Goal: Information Seeking & Learning: Learn about a topic

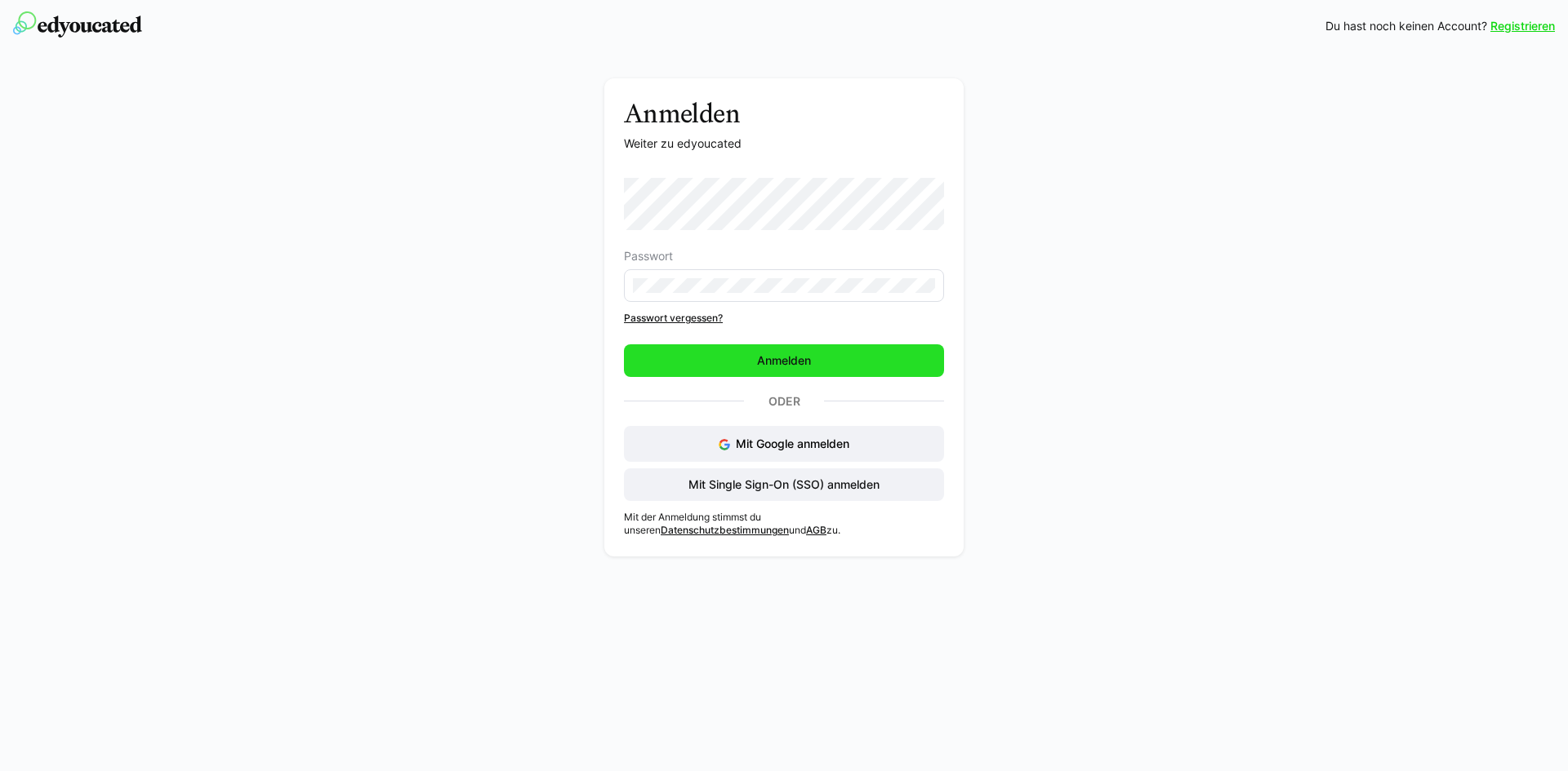
click at [790, 363] on span "Anmelden" at bounding box center [784, 361] width 59 height 16
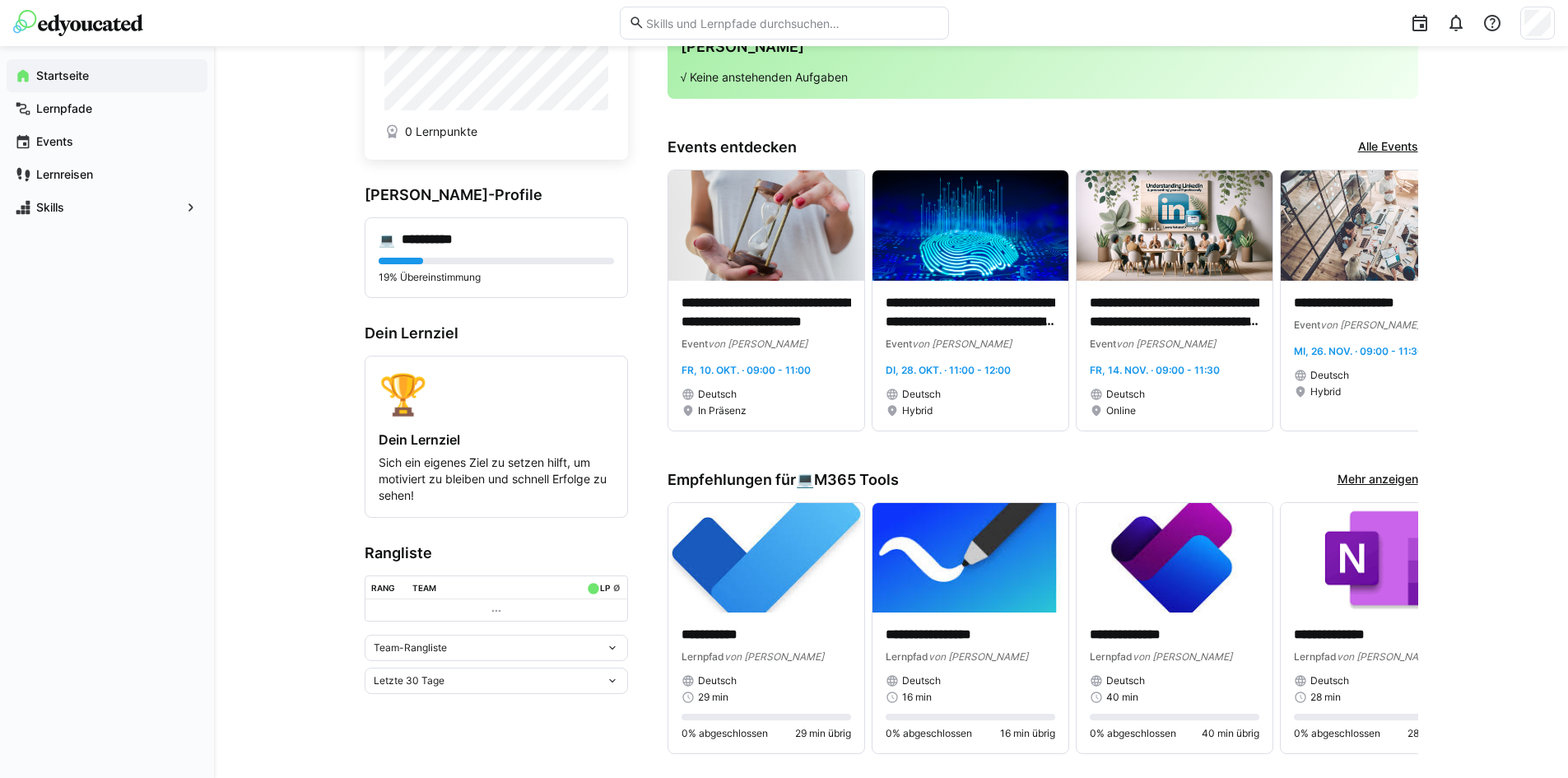
scroll to position [247, 0]
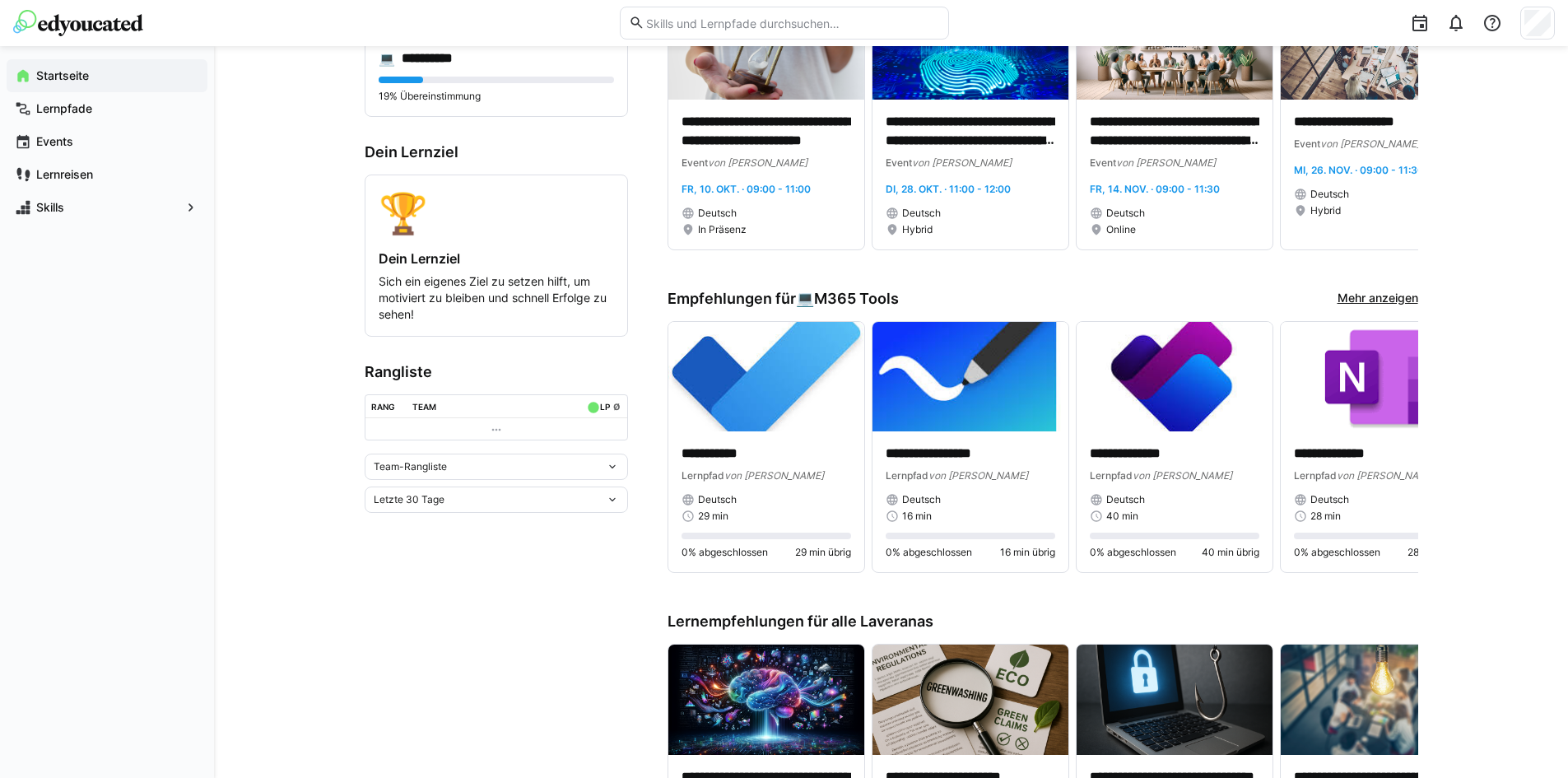
click at [615, 503] on eds-icon at bounding box center [612, 500] width 14 height 14
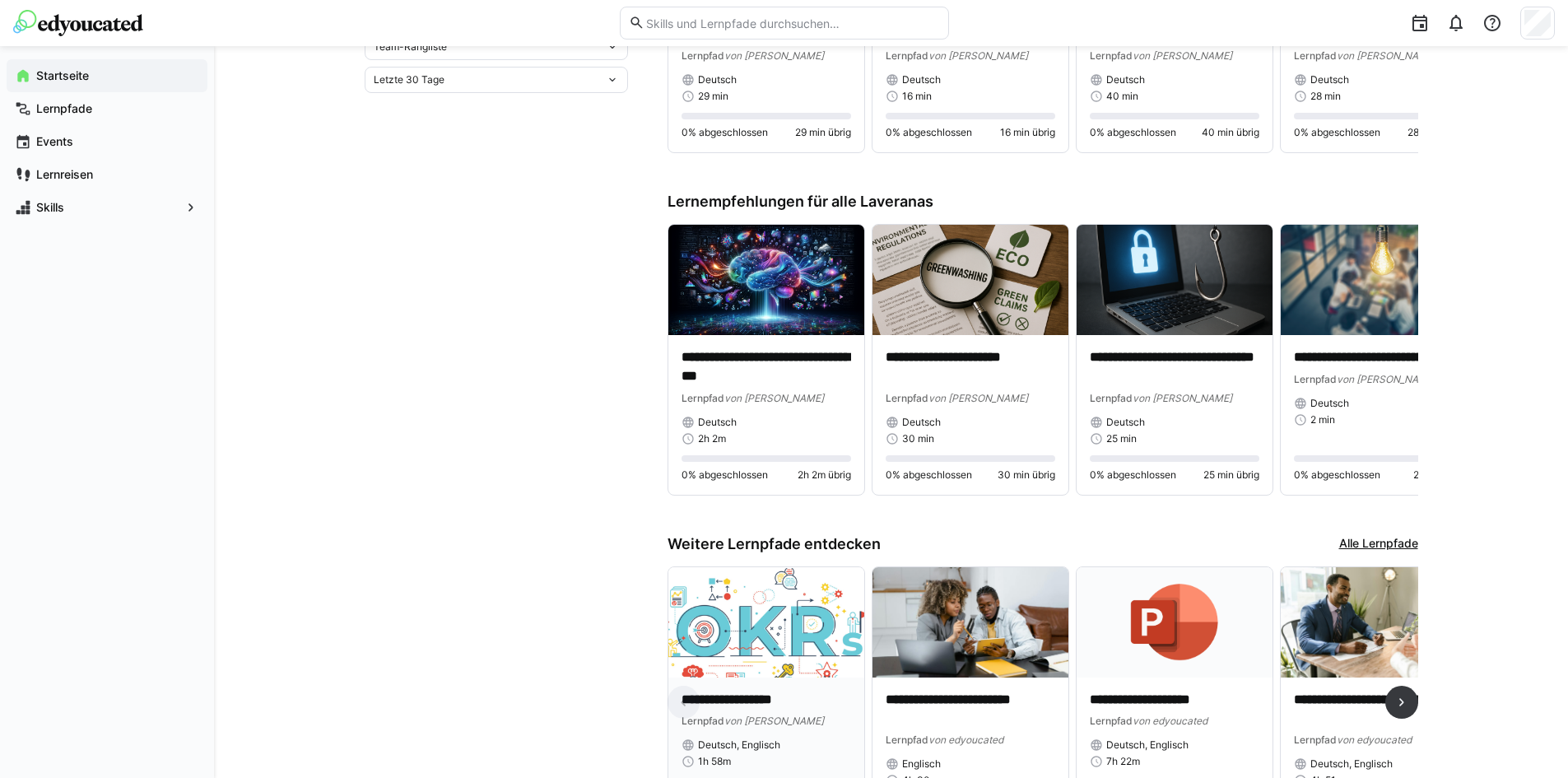
scroll to position [623, 0]
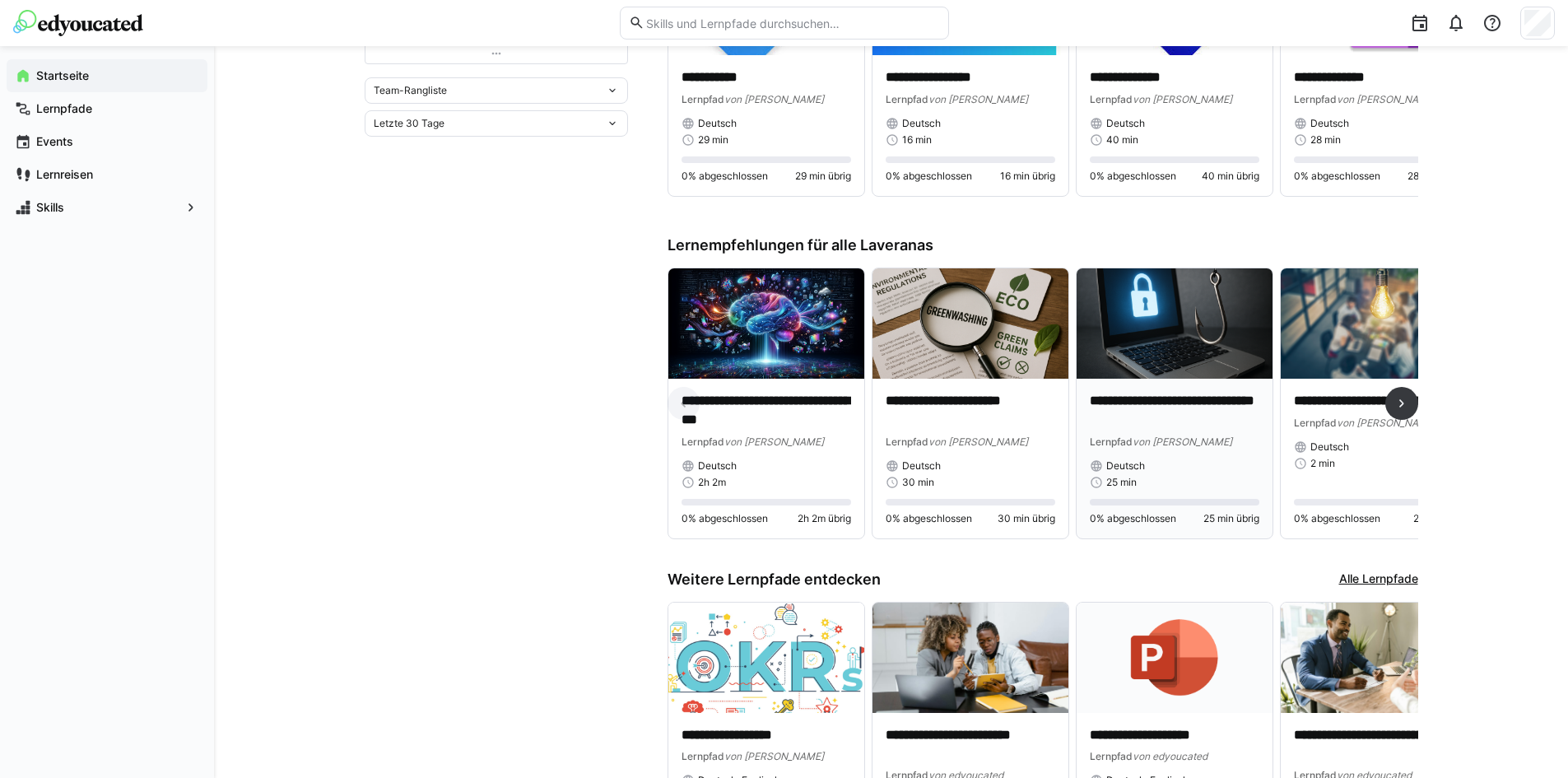
click at [1164, 307] on img at bounding box center [1174, 323] width 196 height 110
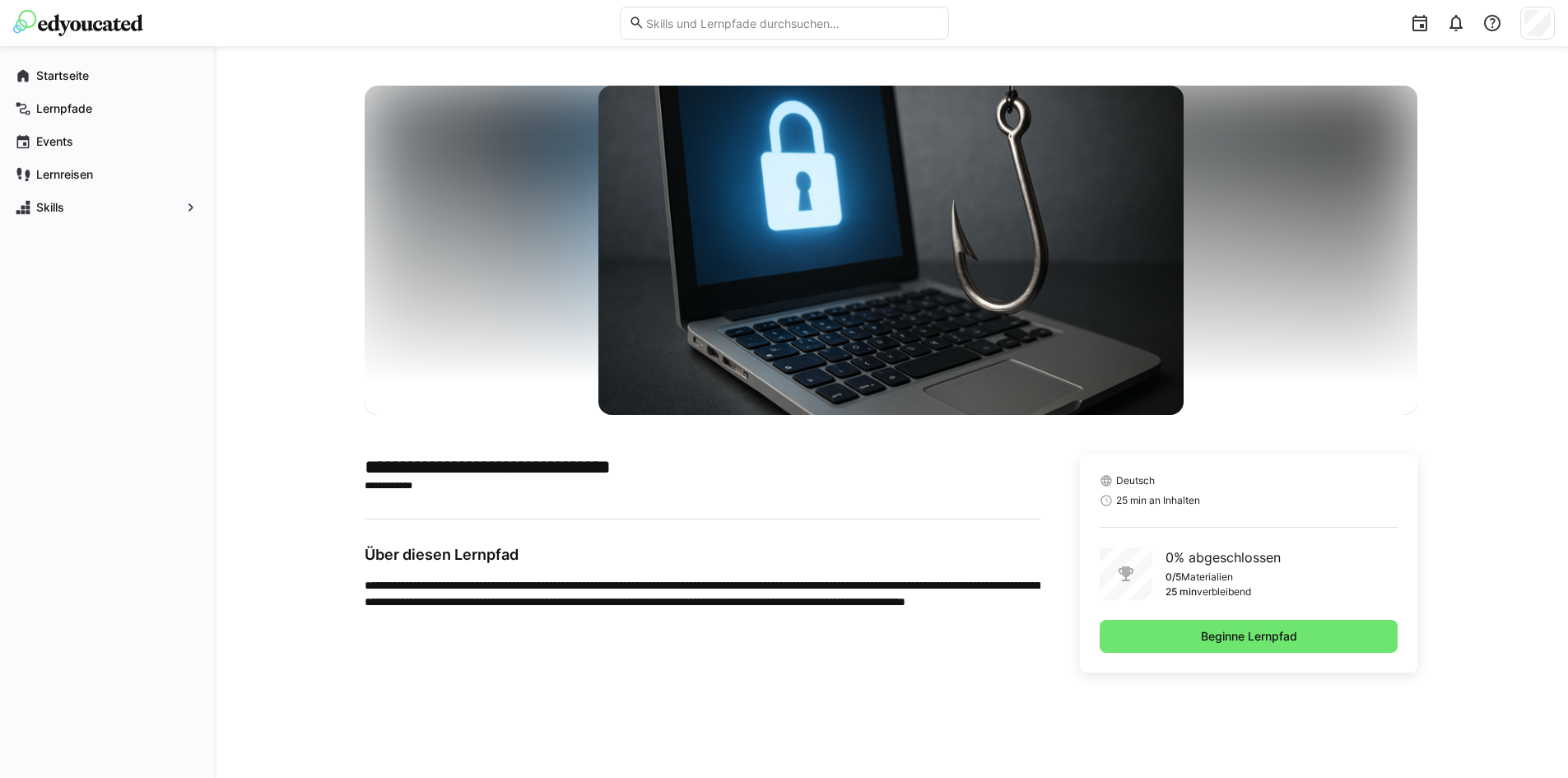
click at [673, 465] on h2 "**********" at bounding box center [703, 466] width 676 height 24
click at [1282, 633] on span "Beginne Lernpfad" at bounding box center [1249, 636] width 101 height 16
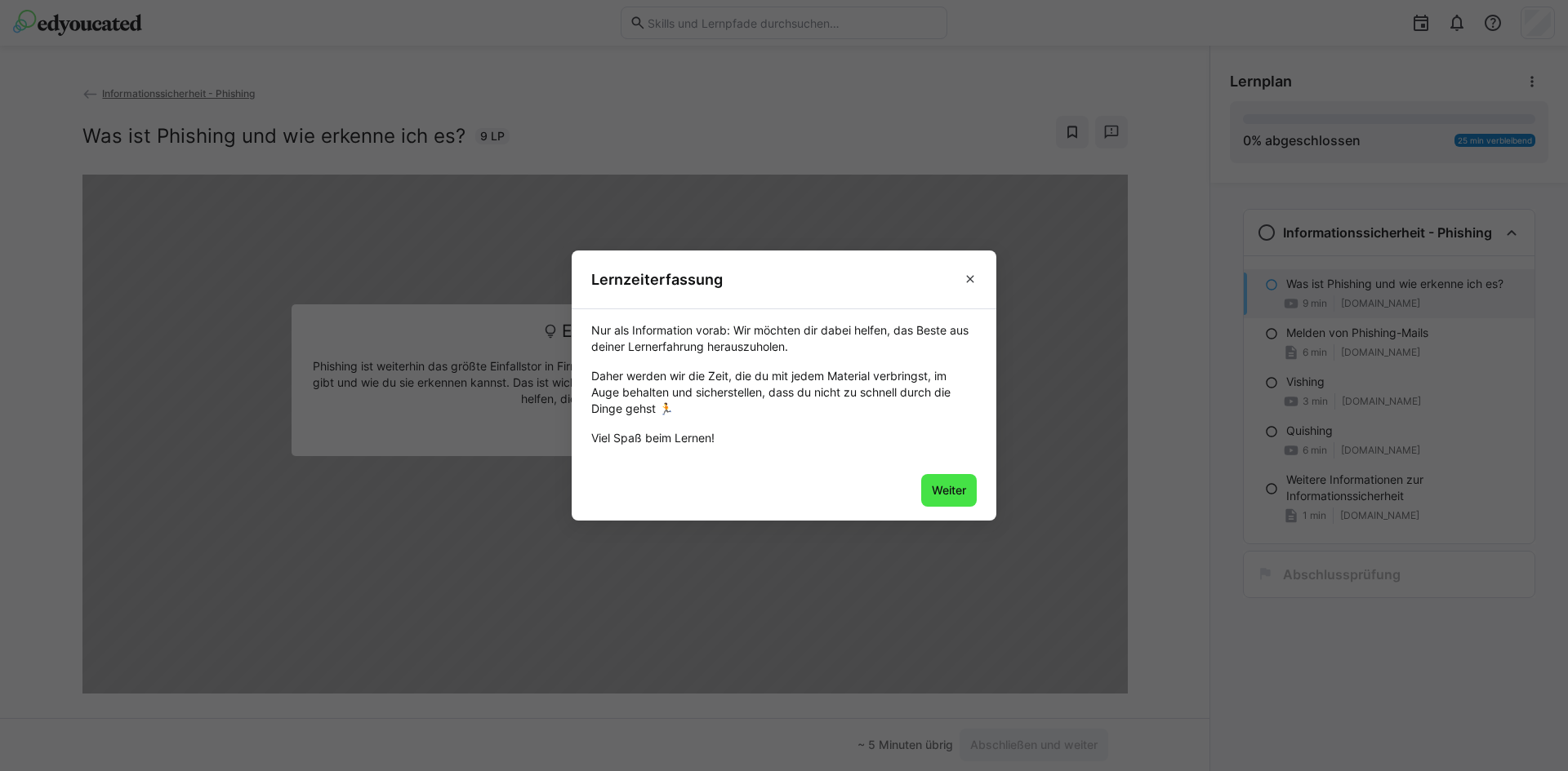
click at [949, 490] on span "Weiter" at bounding box center [949, 491] width 39 height 16
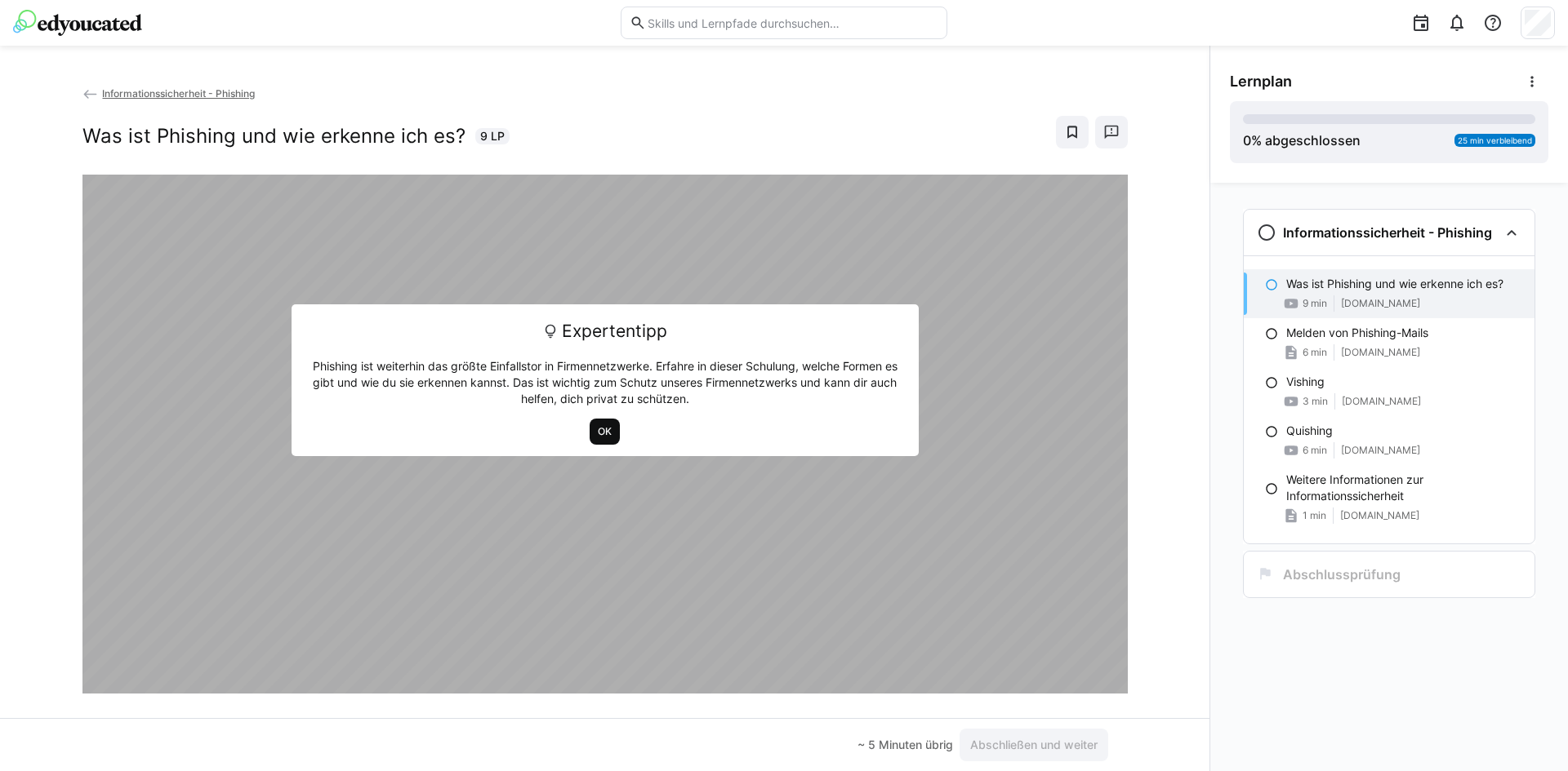
click at [599, 427] on span "OK" at bounding box center [604, 432] width 17 height 13
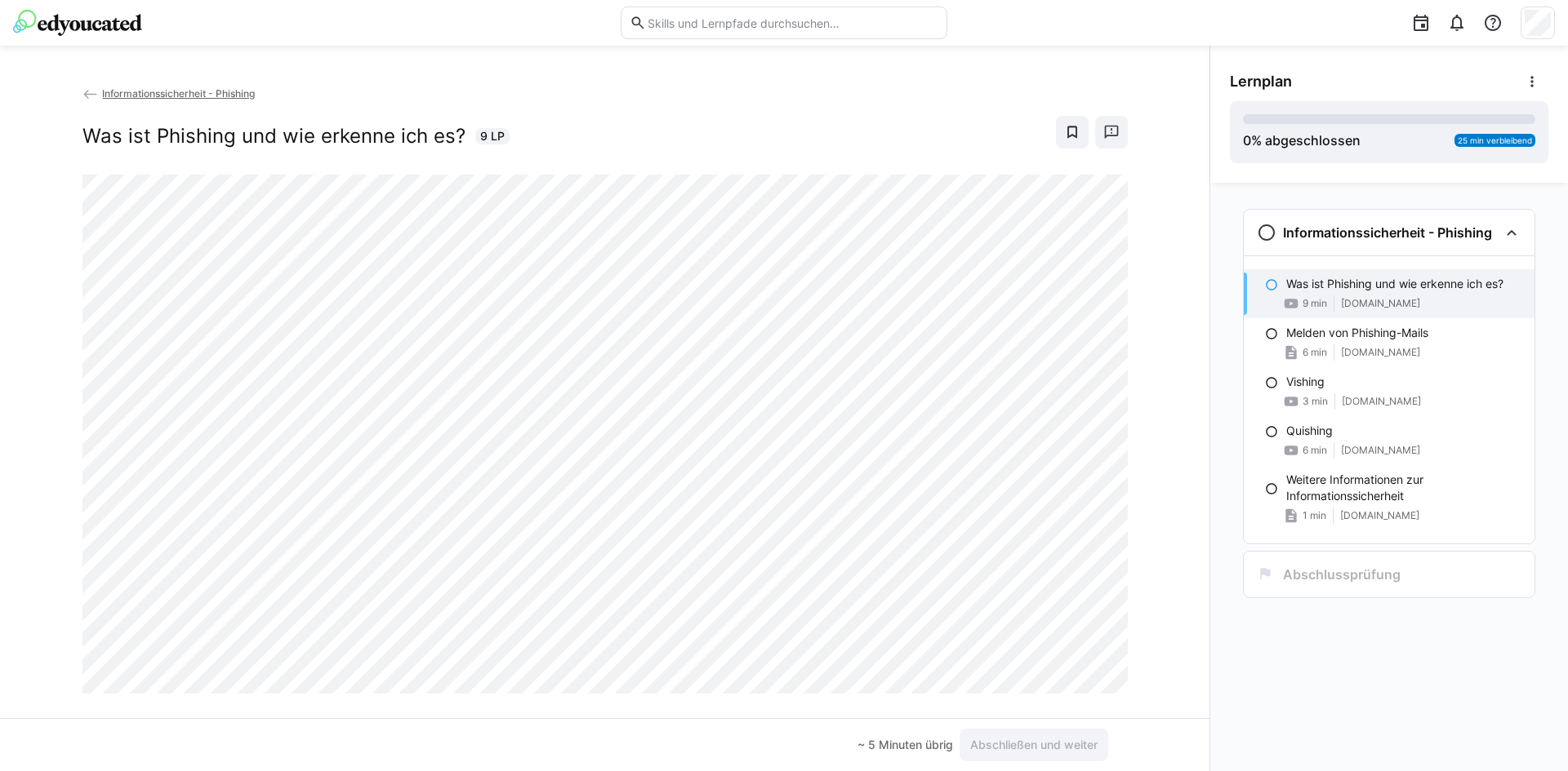
scroll to position [28, 0]
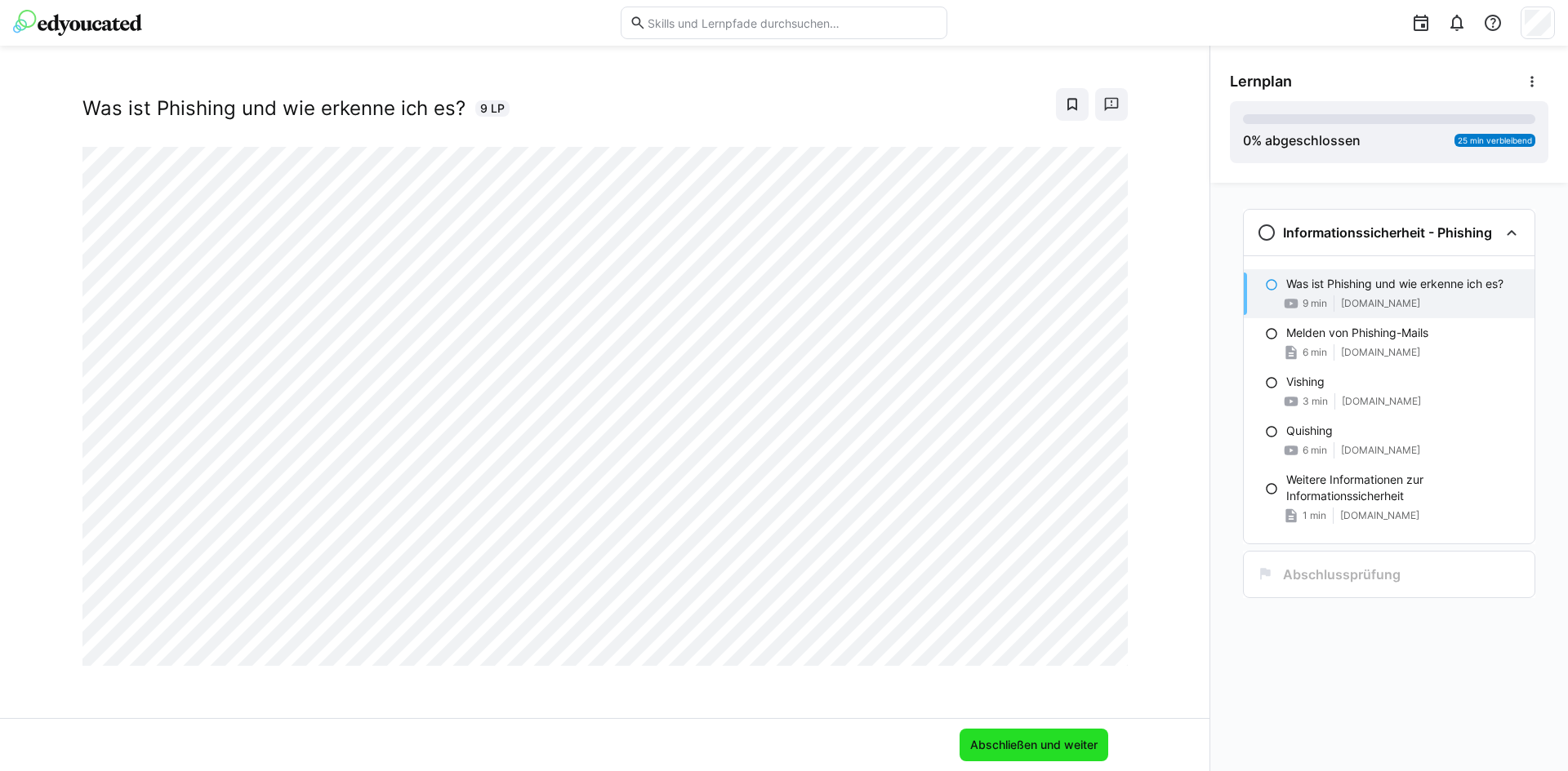
click at [1023, 743] on span "Abschließen und weiter" at bounding box center [1034, 745] width 133 height 16
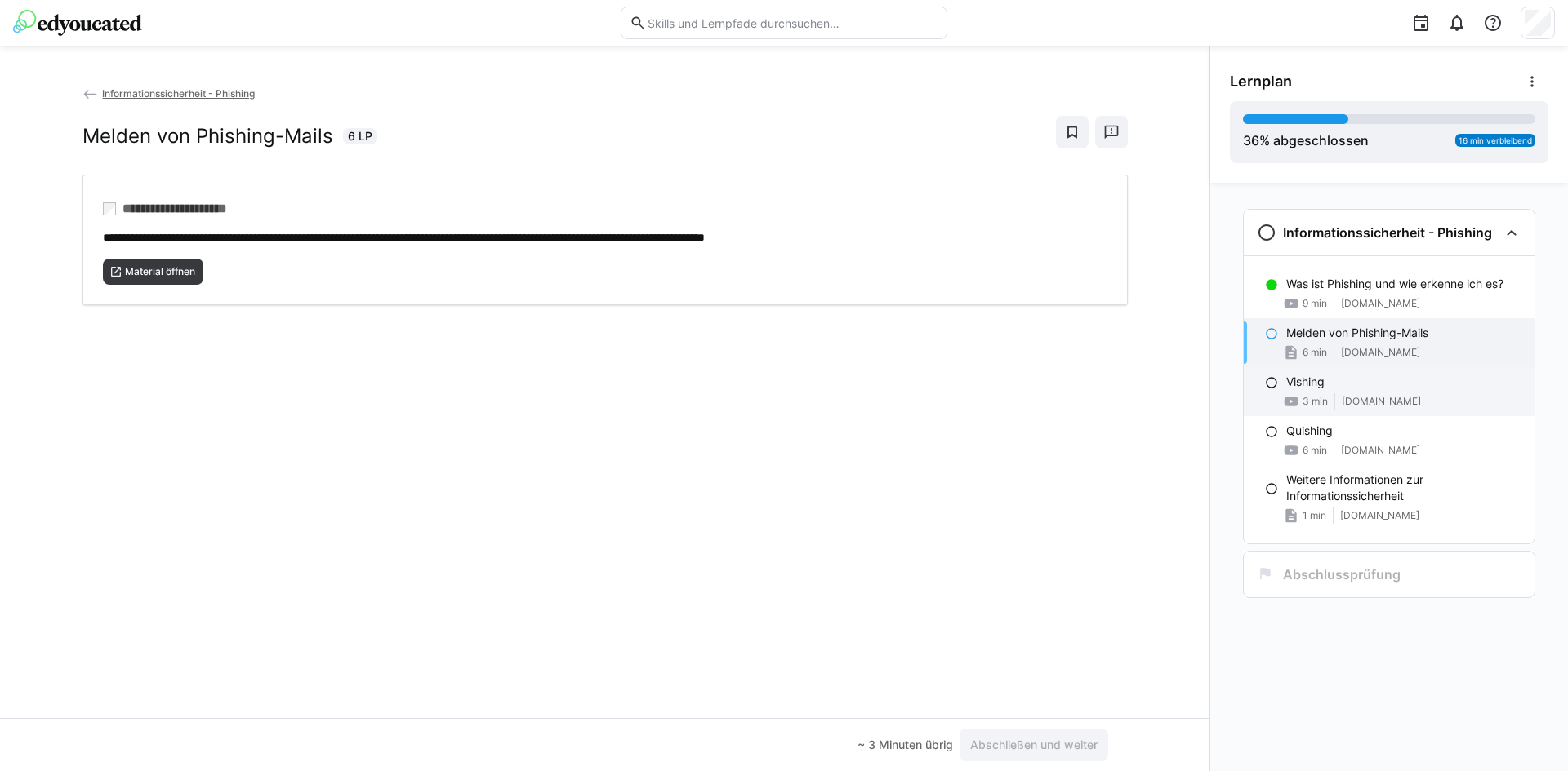
click at [1271, 382] on eds-icon at bounding box center [1271, 382] width 13 height 13
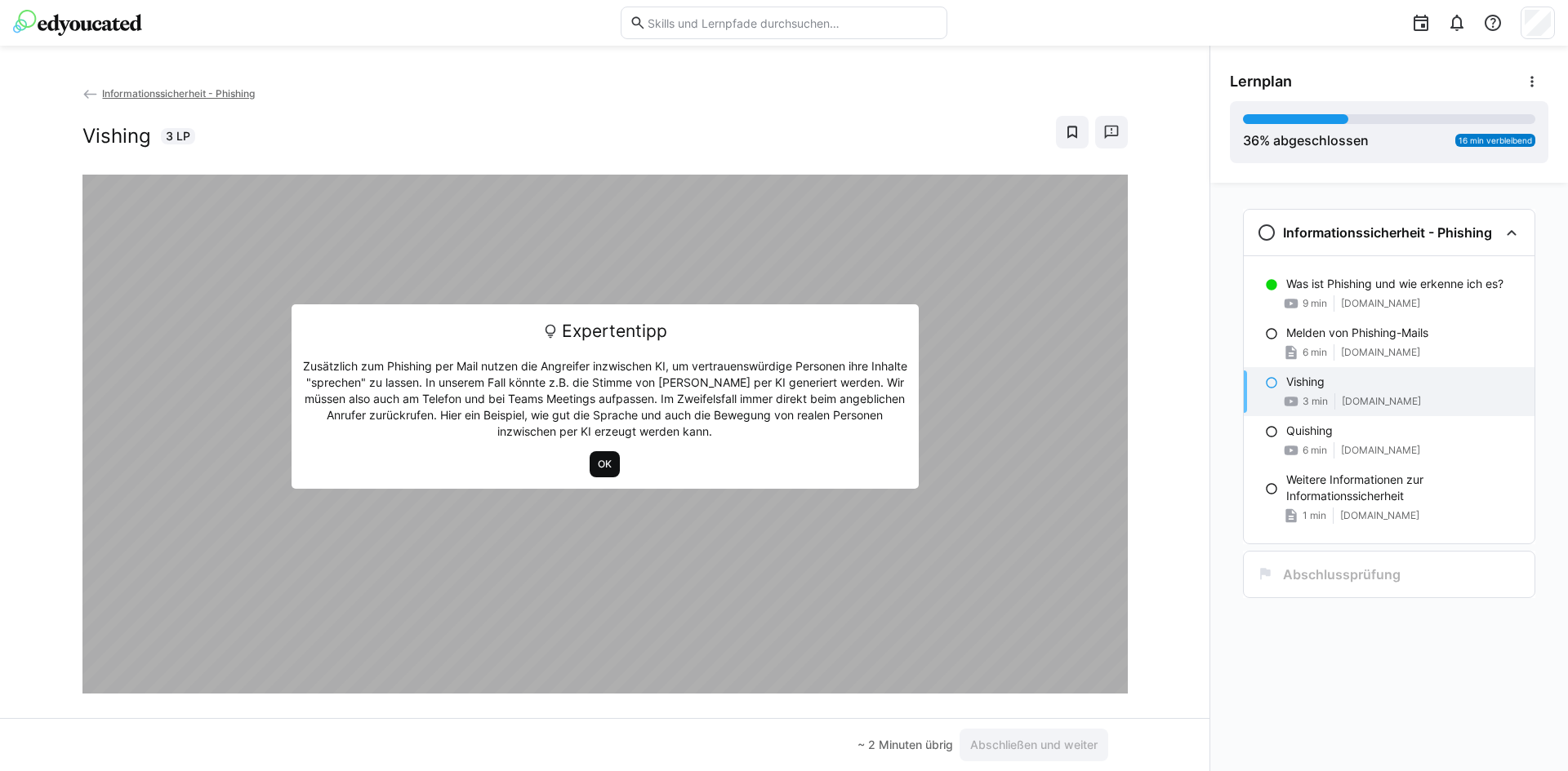
click at [607, 462] on span "OK" at bounding box center [604, 464] width 17 height 13
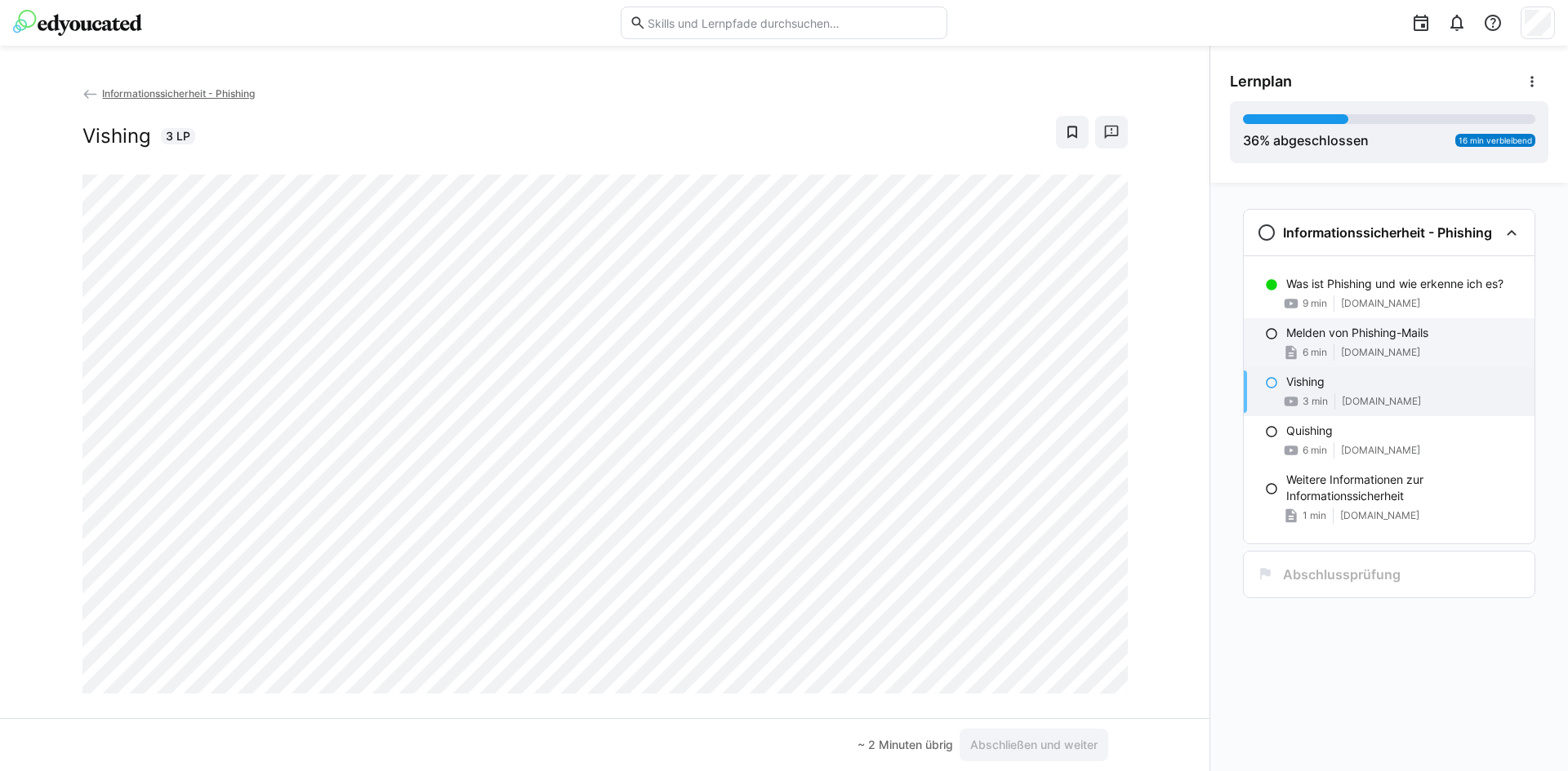
click at [1274, 335] on eds-icon at bounding box center [1271, 333] width 13 height 13
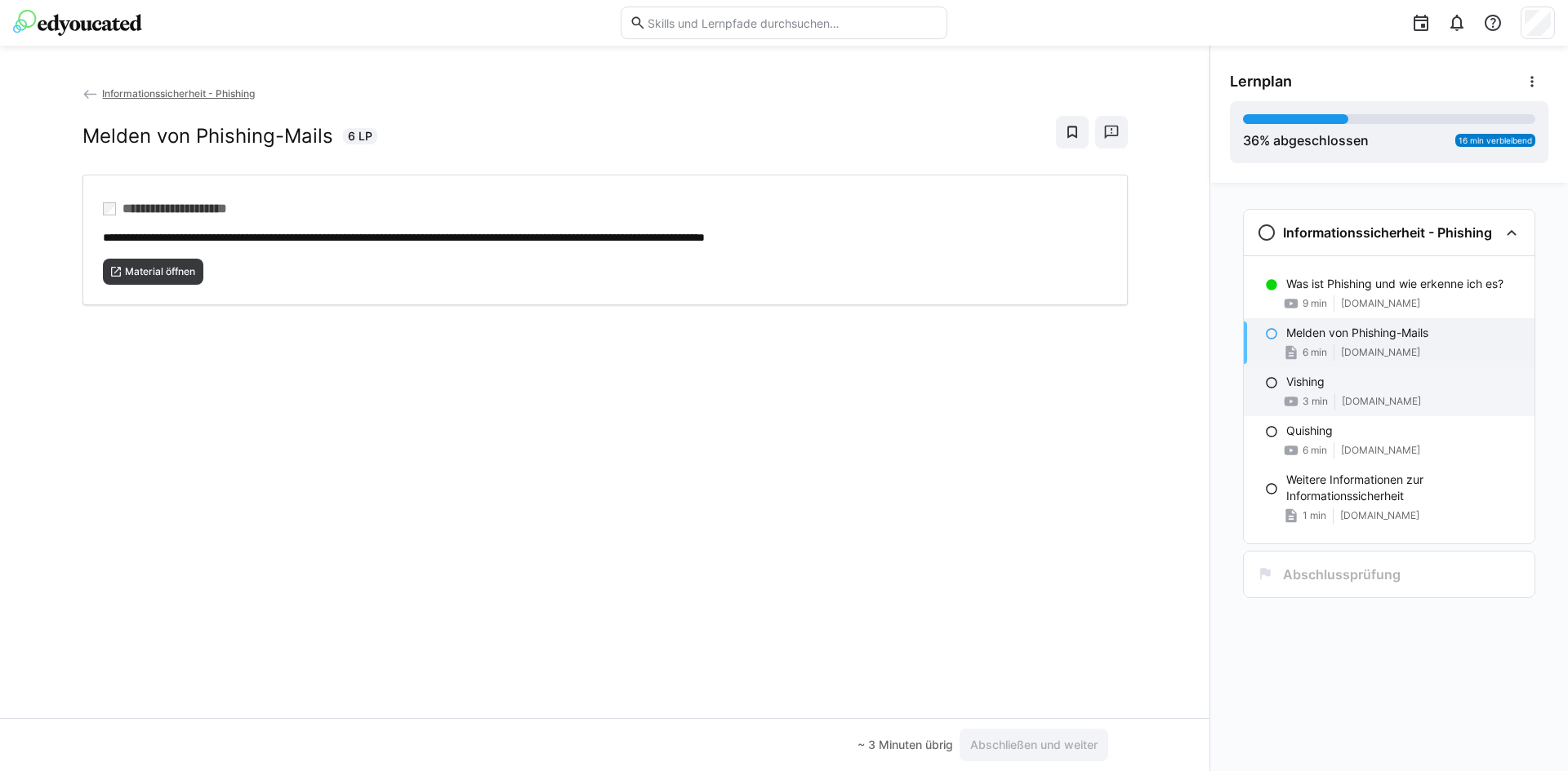
click at [1271, 381] on eds-icon at bounding box center [1271, 382] width 13 height 13
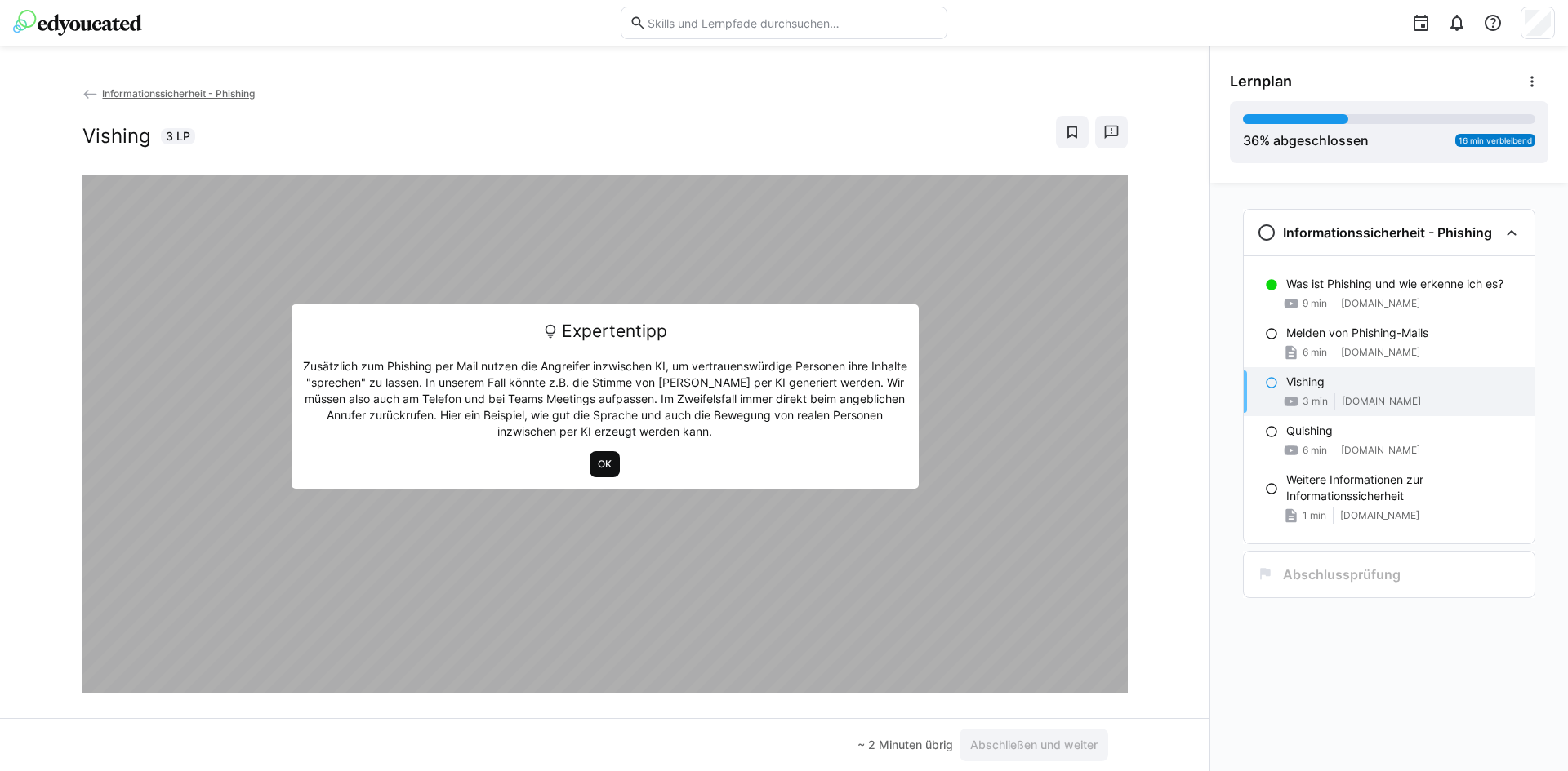
click at [601, 455] on span "OK" at bounding box center [605, 464] width 30 height 26
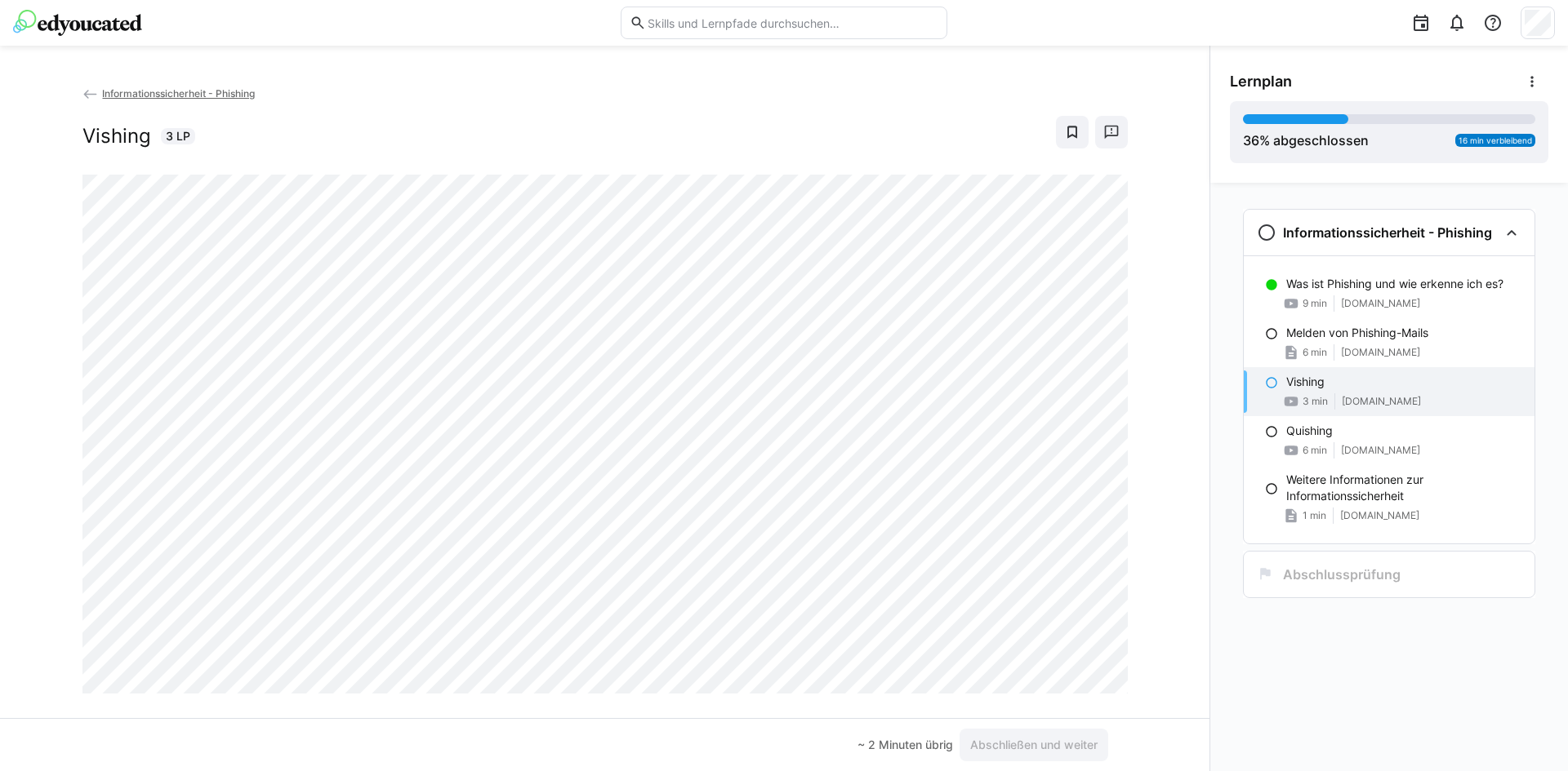
click at [1245, 702] on div "Informationssicherheit - Phishing Was ist Phishing und wie erkenne ich es? 9 mi…" at bounding box center [1389, 476] width 358 height 588
click at [1269, 431] on eds-icon at bounding box center [1271, 432] width 13 height 13
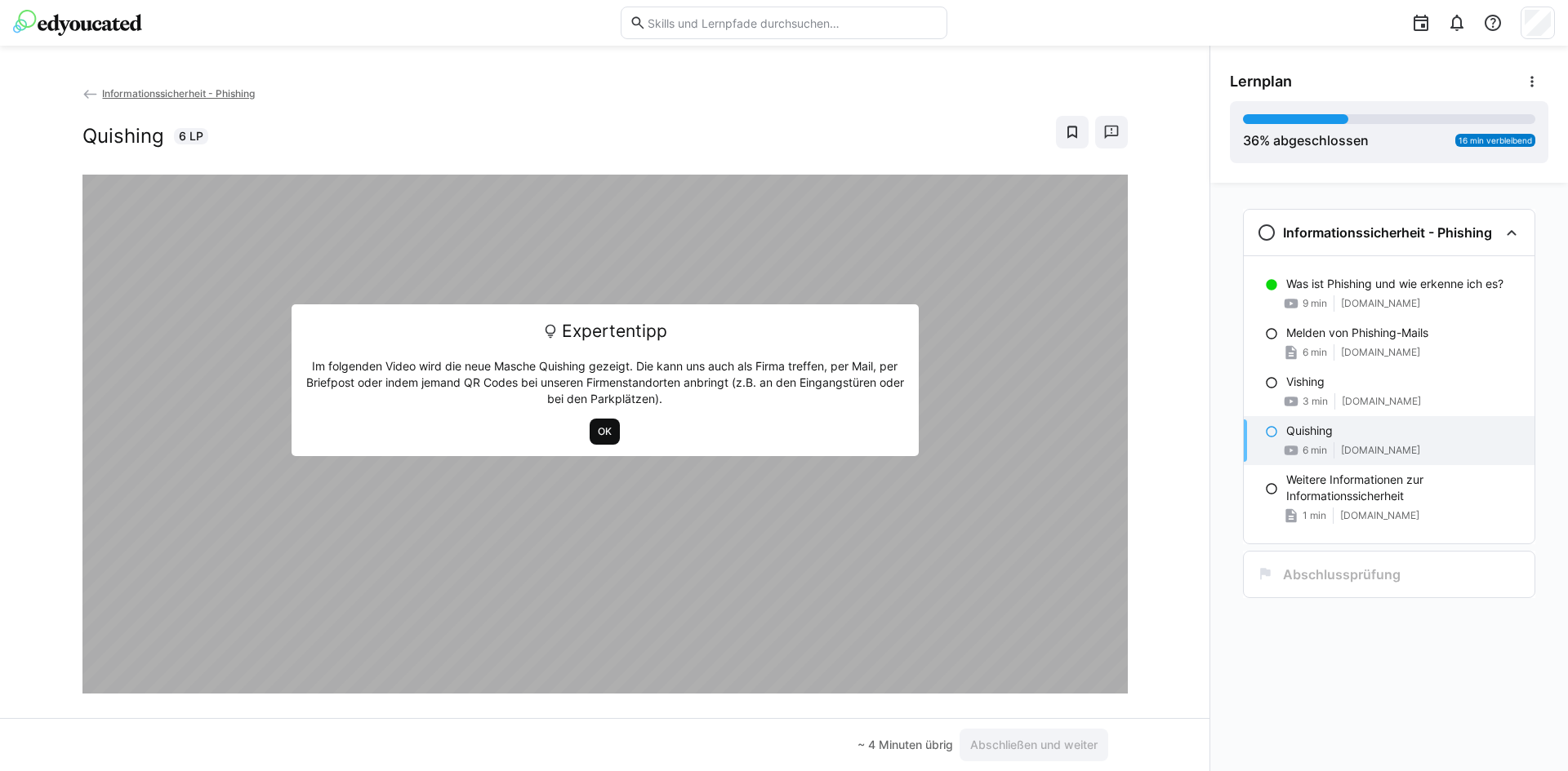
click at [596, 428] on span "OK" at bounding box center [604, 432] width 17 height 13
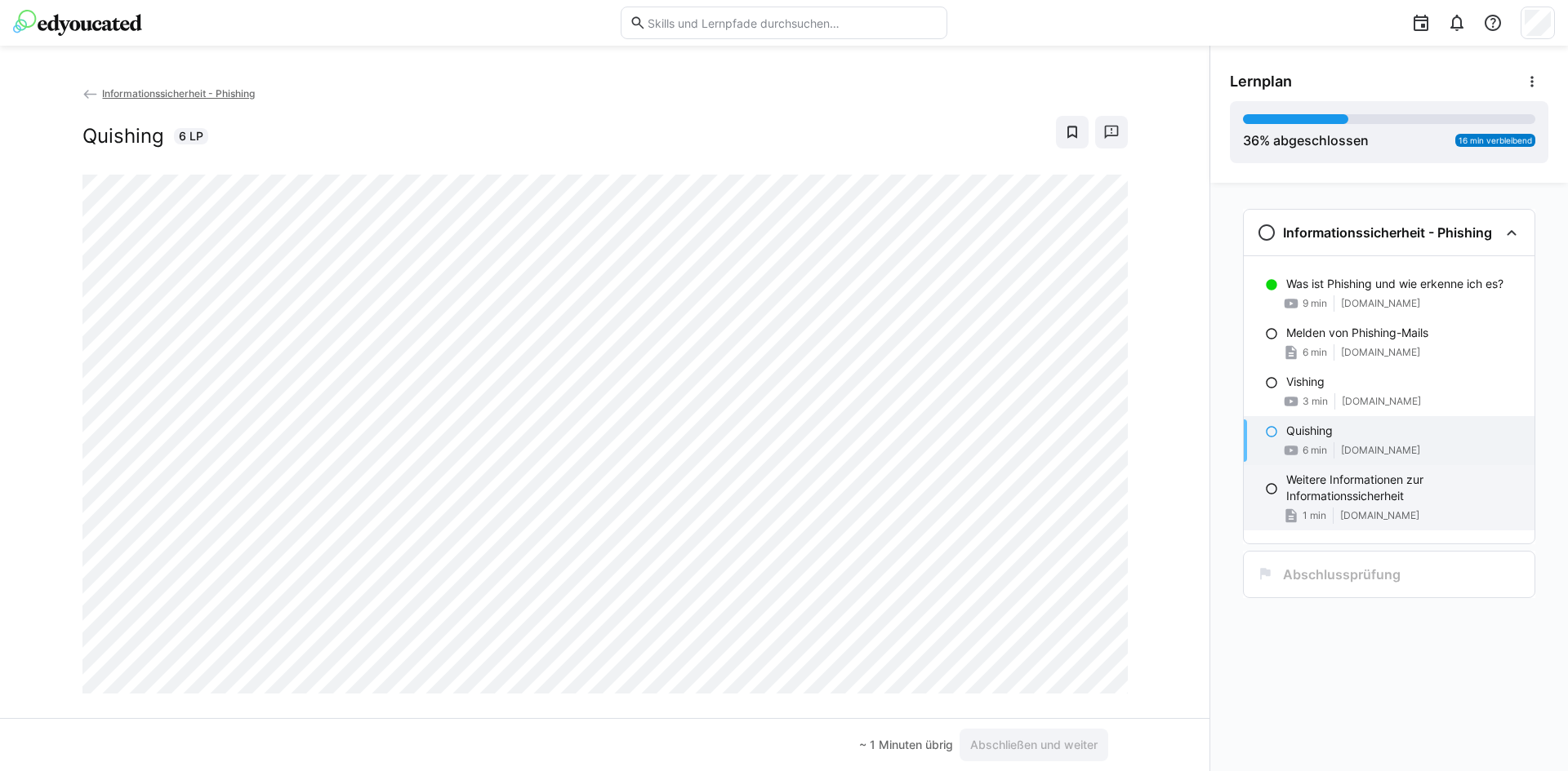
click at [1271, 490] on eds-icon at bounding box center [1271, 489] width 13 height 13
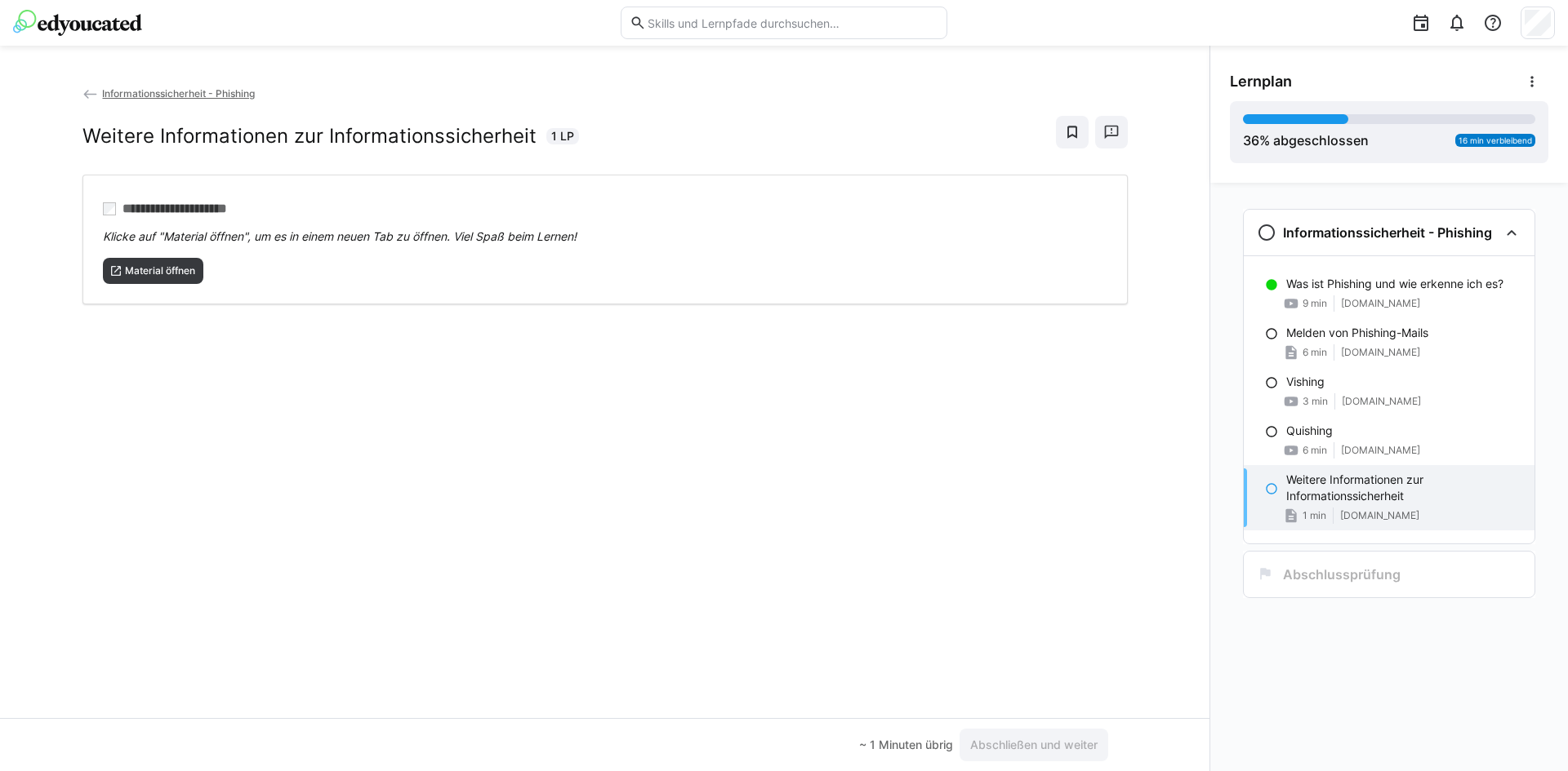
click at [1271, 490] on eds-icon at bounding box center [1271, 489] width 13 height 13
click at [170, 265] on span "Material öffnen" at bounding box center [160, 270] width 73 height 13
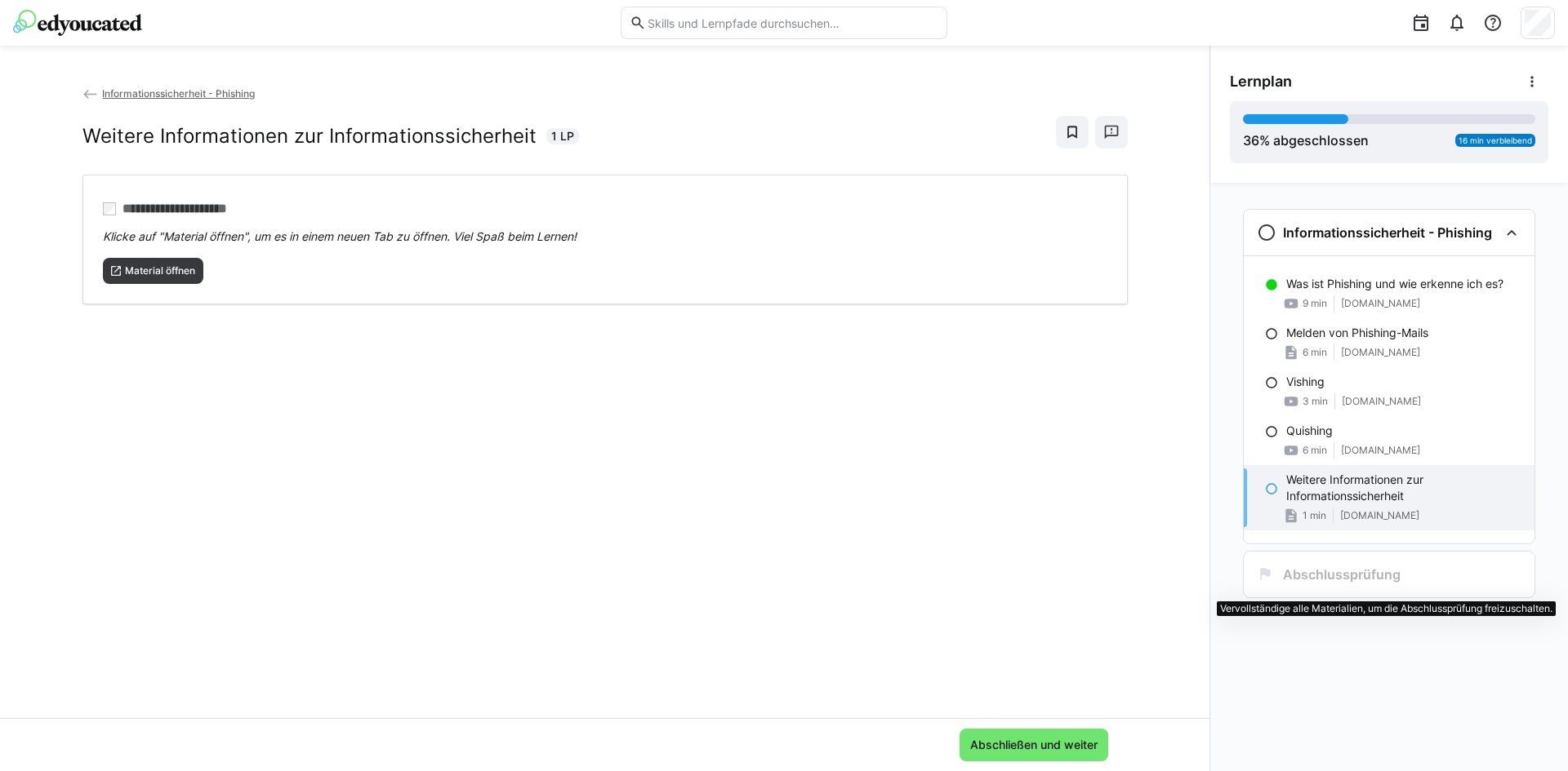
click at [1317, 578] on h3 "Abschlussprüfung" at bounding box center [1341, 575] width 117 height 16
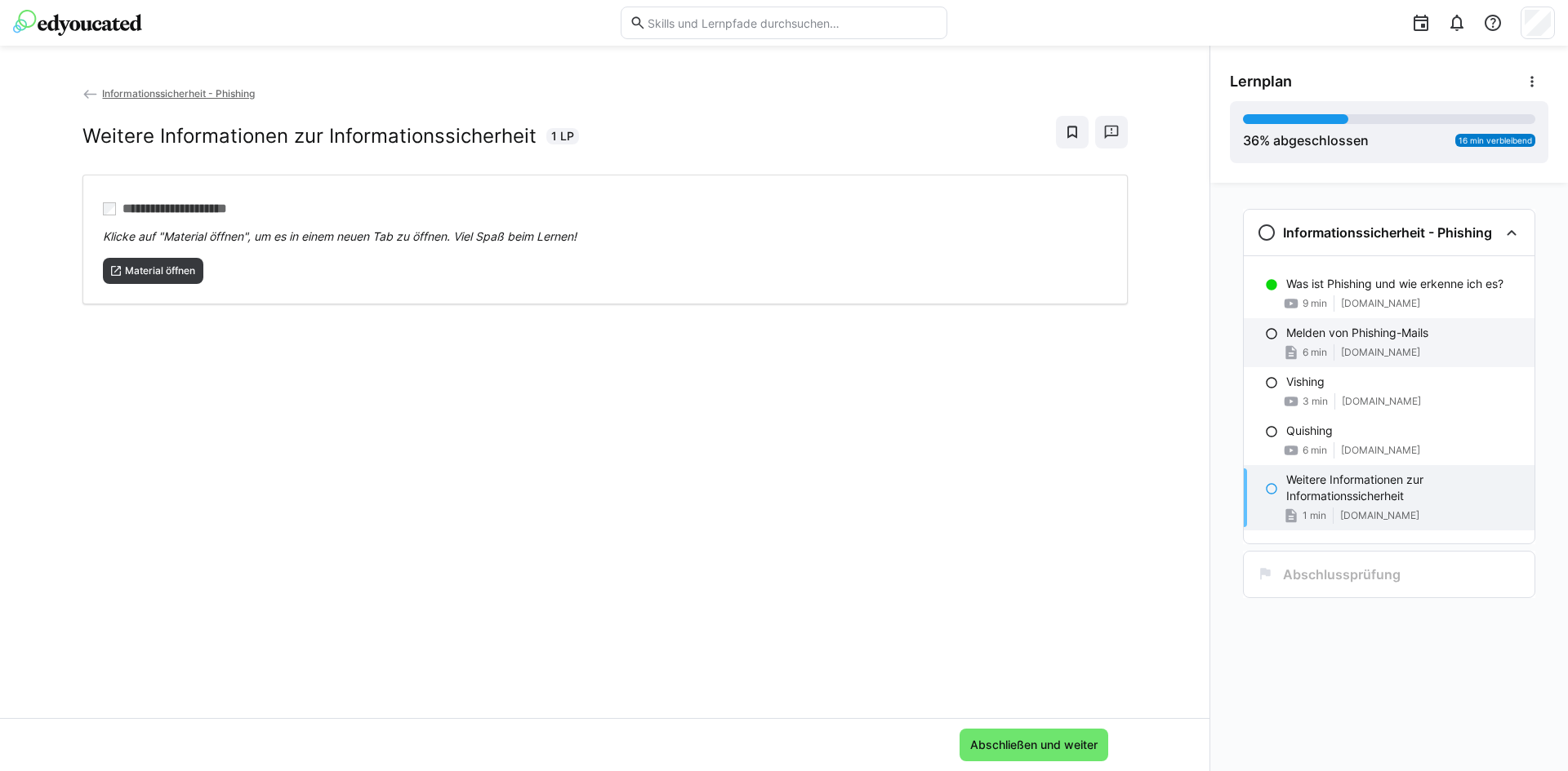
click at [1270, 334] on eds-icon at bounding box center [1271, 333] width 13 height 13
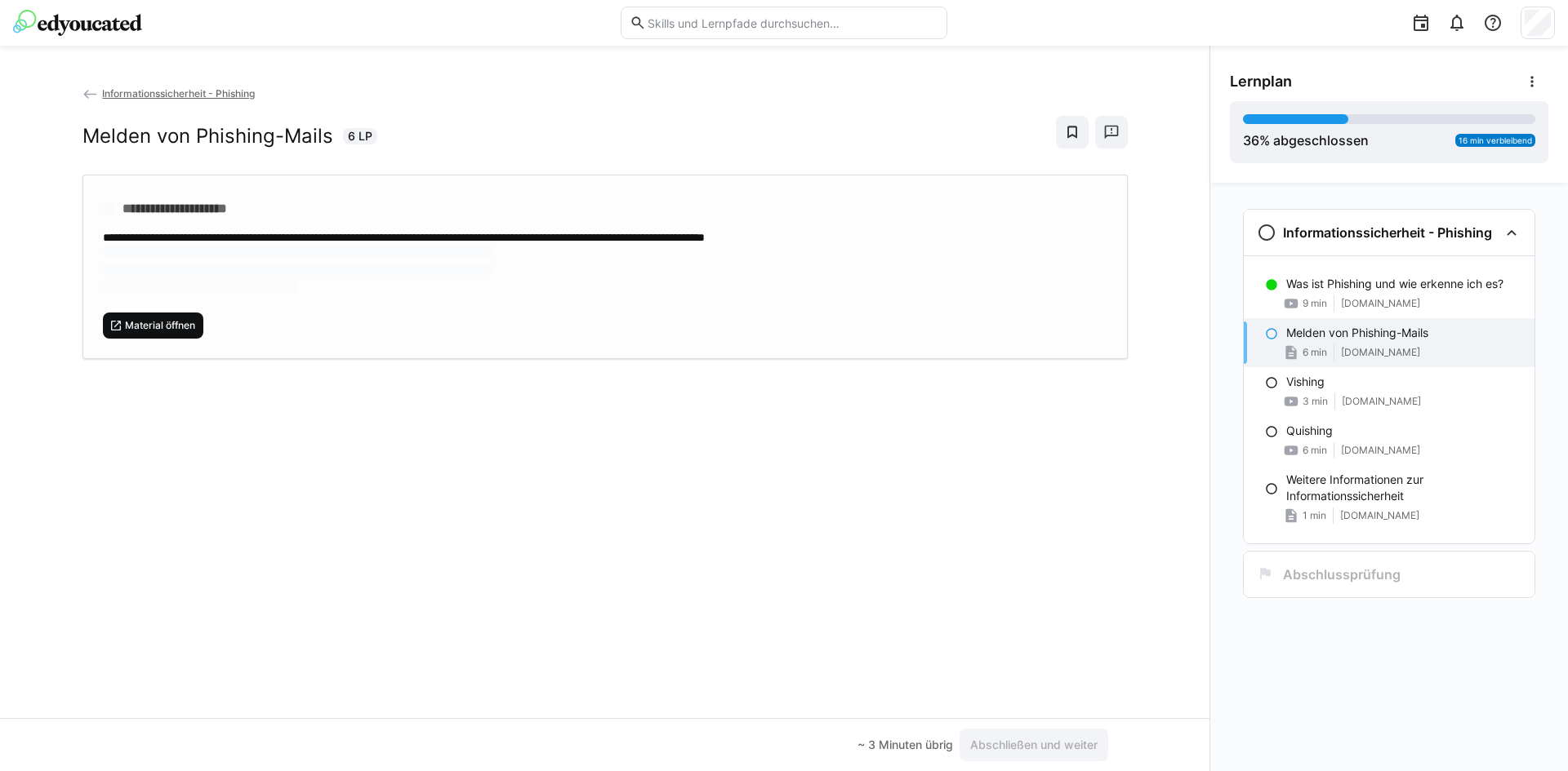
click at [168, 324] on span "Material öffnen" at bounding box center [160, 325] width 73 height 13
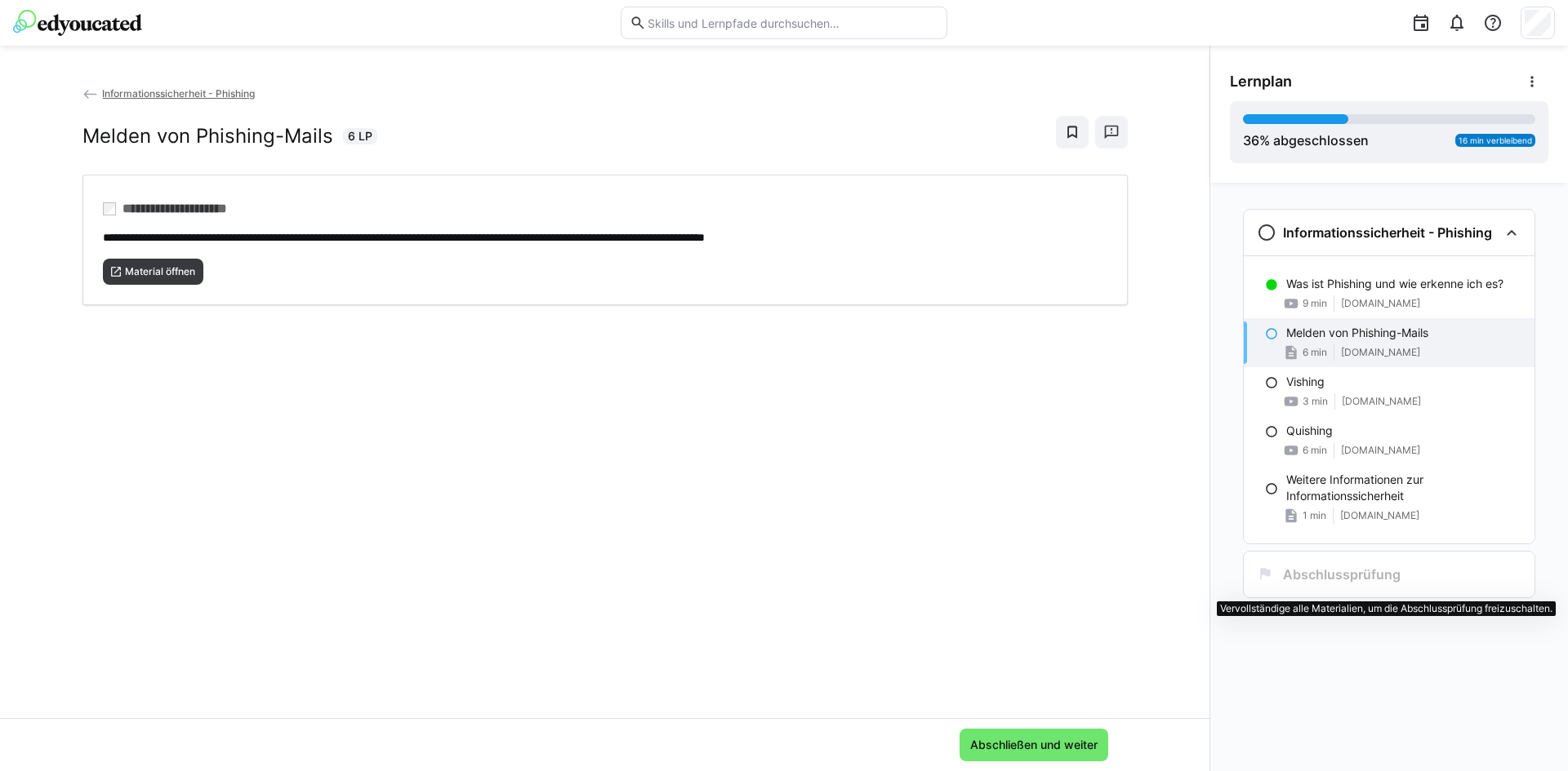
click at [1342, 577] on h3 "Abschlussprüfung" at bounding box center [1341, 575] width 117 height 16
click at [1319, 570] on h3 "Abschlussprüfung" at bounding box center [1341, 575] width 117 height 16
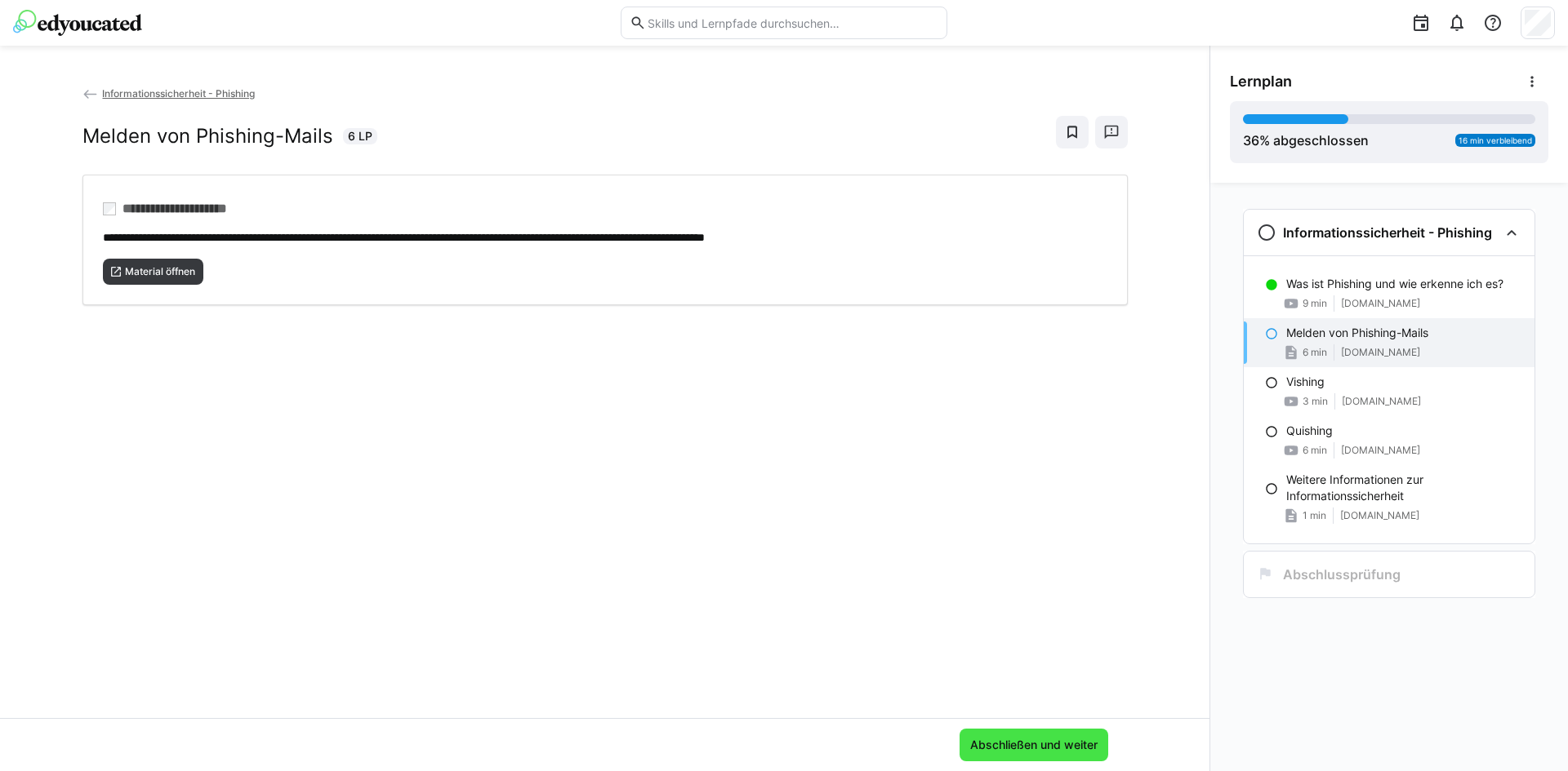
click at [1014, 741] on span "Abschließen und weiter" at bounding box center [1034, 745] width 133 height 16
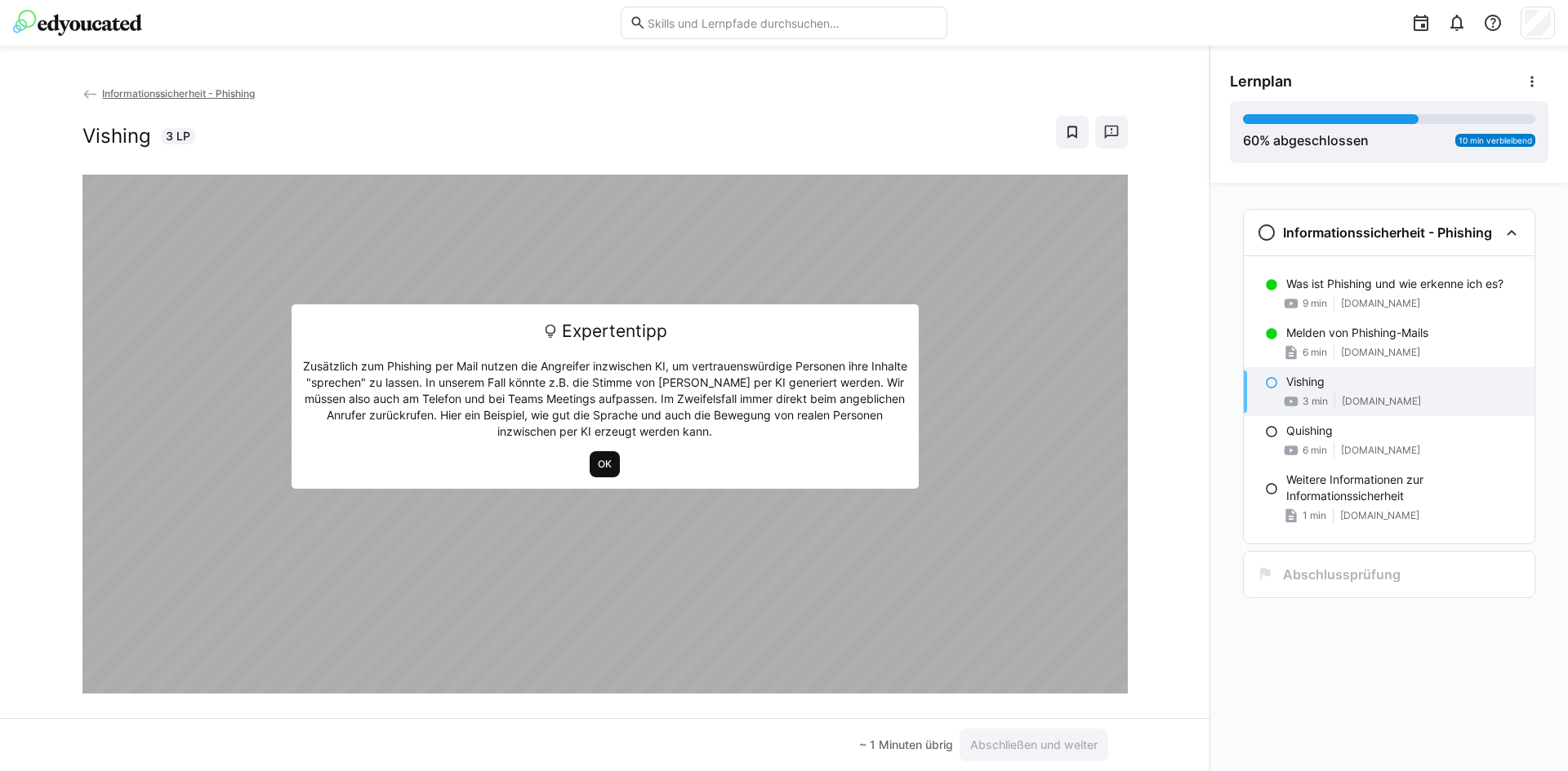
click at [599, 461] on span "OK" at bounding box center [604, 464] width 17 height 13
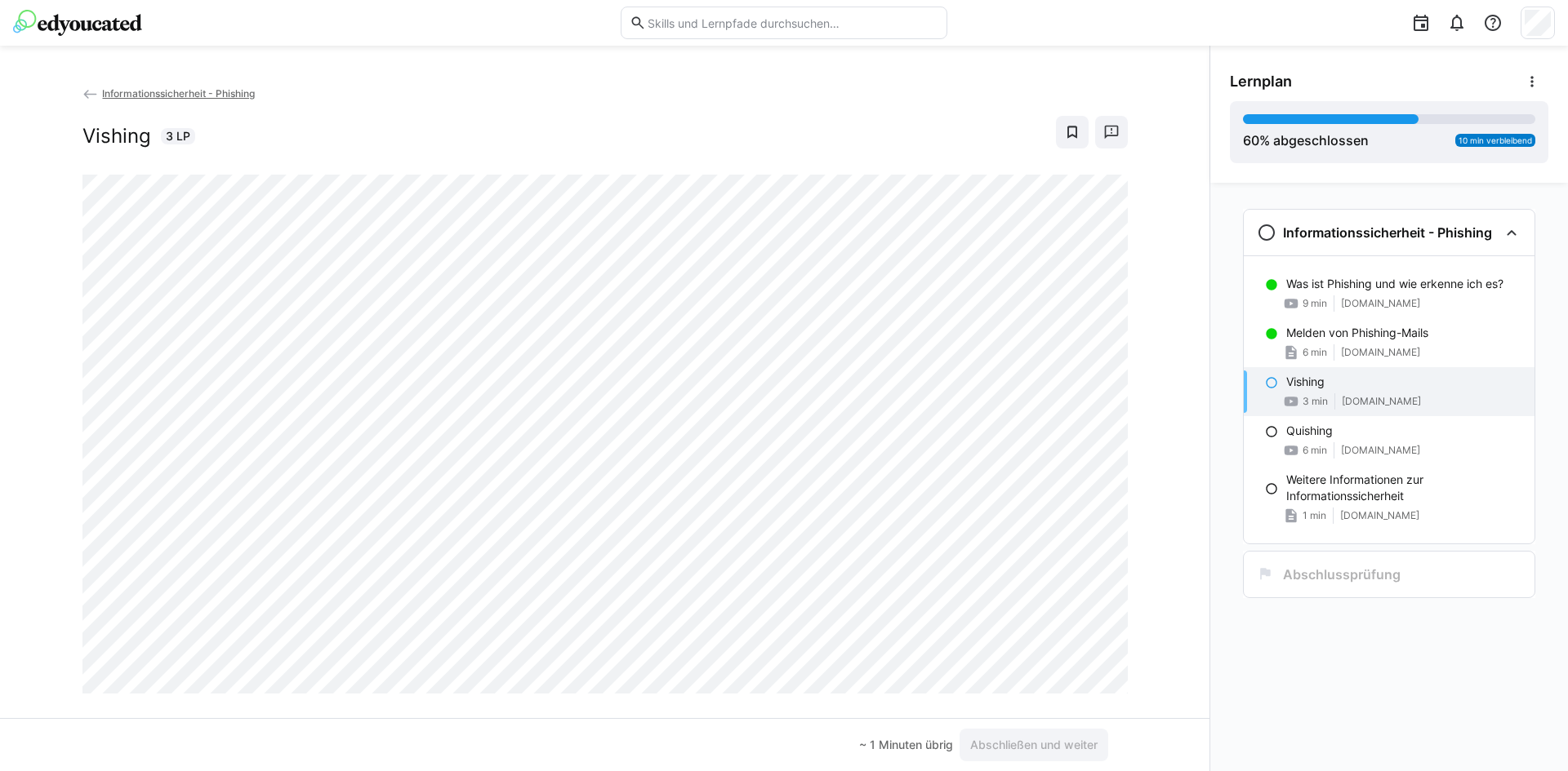
scroll to position [28, 0]
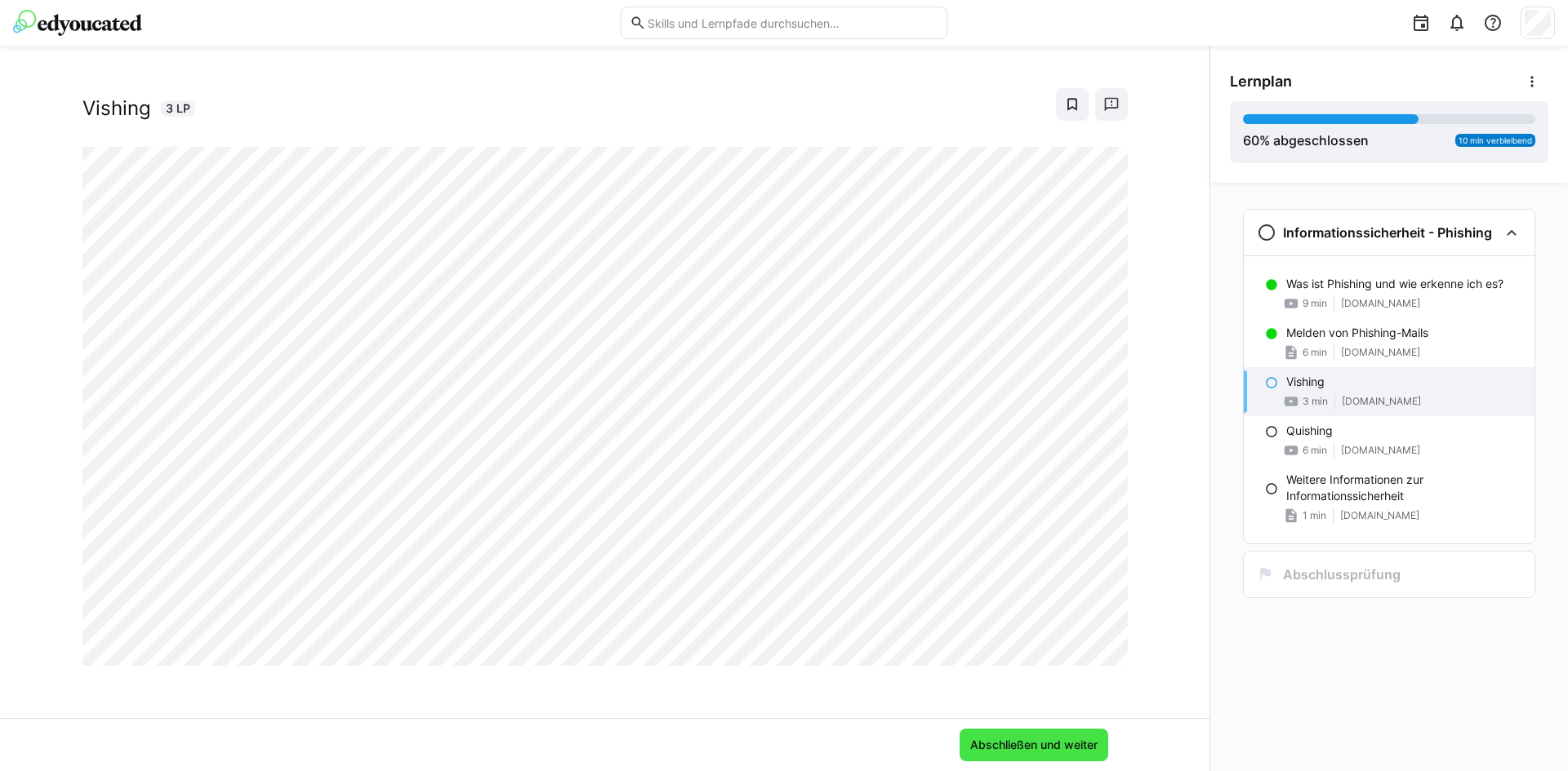
click at [1009, 743] on span "Abschließen und weiter" at bounding box center [1034, 745] width 133 height 16
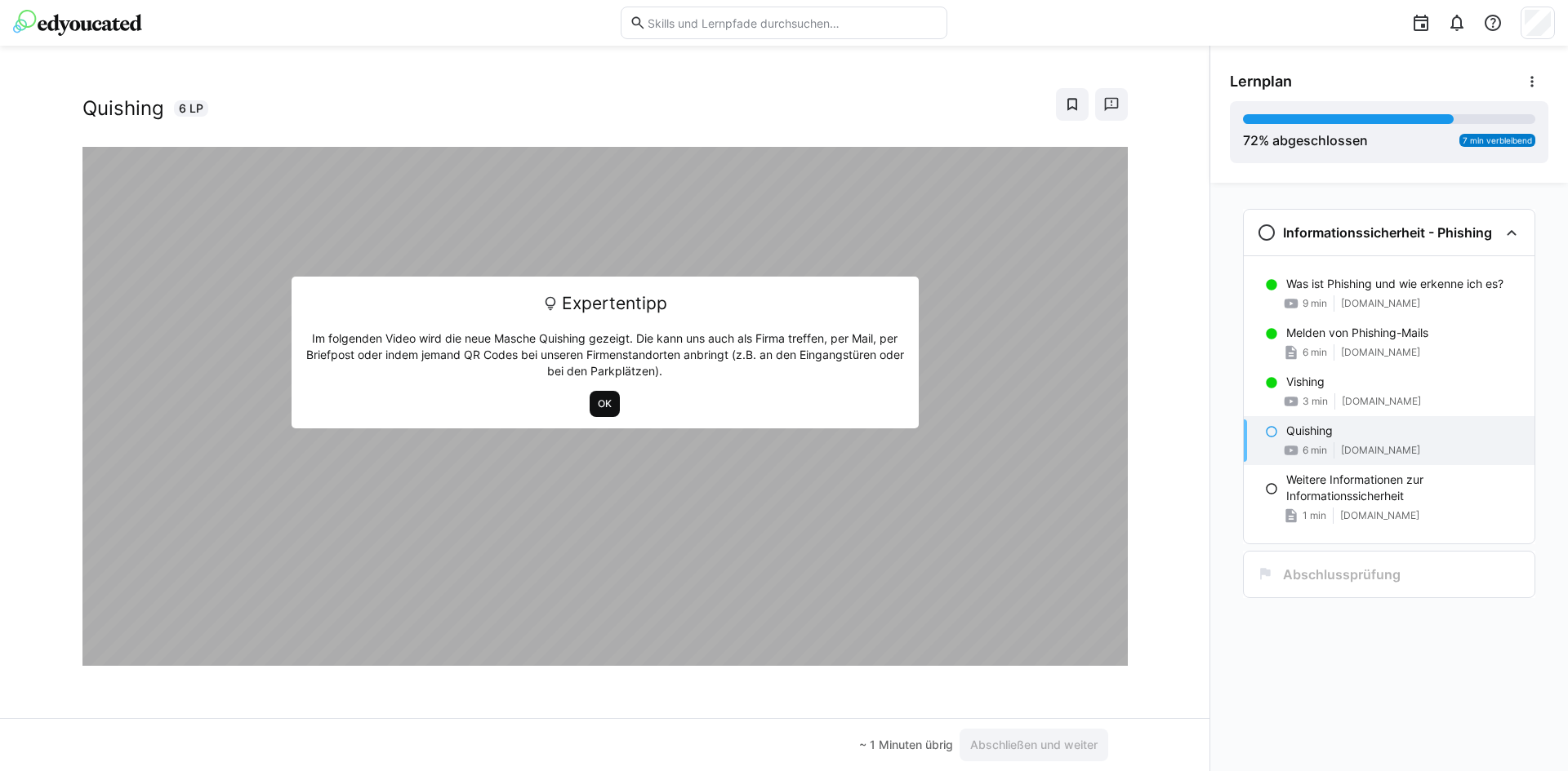
click at [596, 406] on span "OK" at bounding box center [604, 404] width 17 height 13
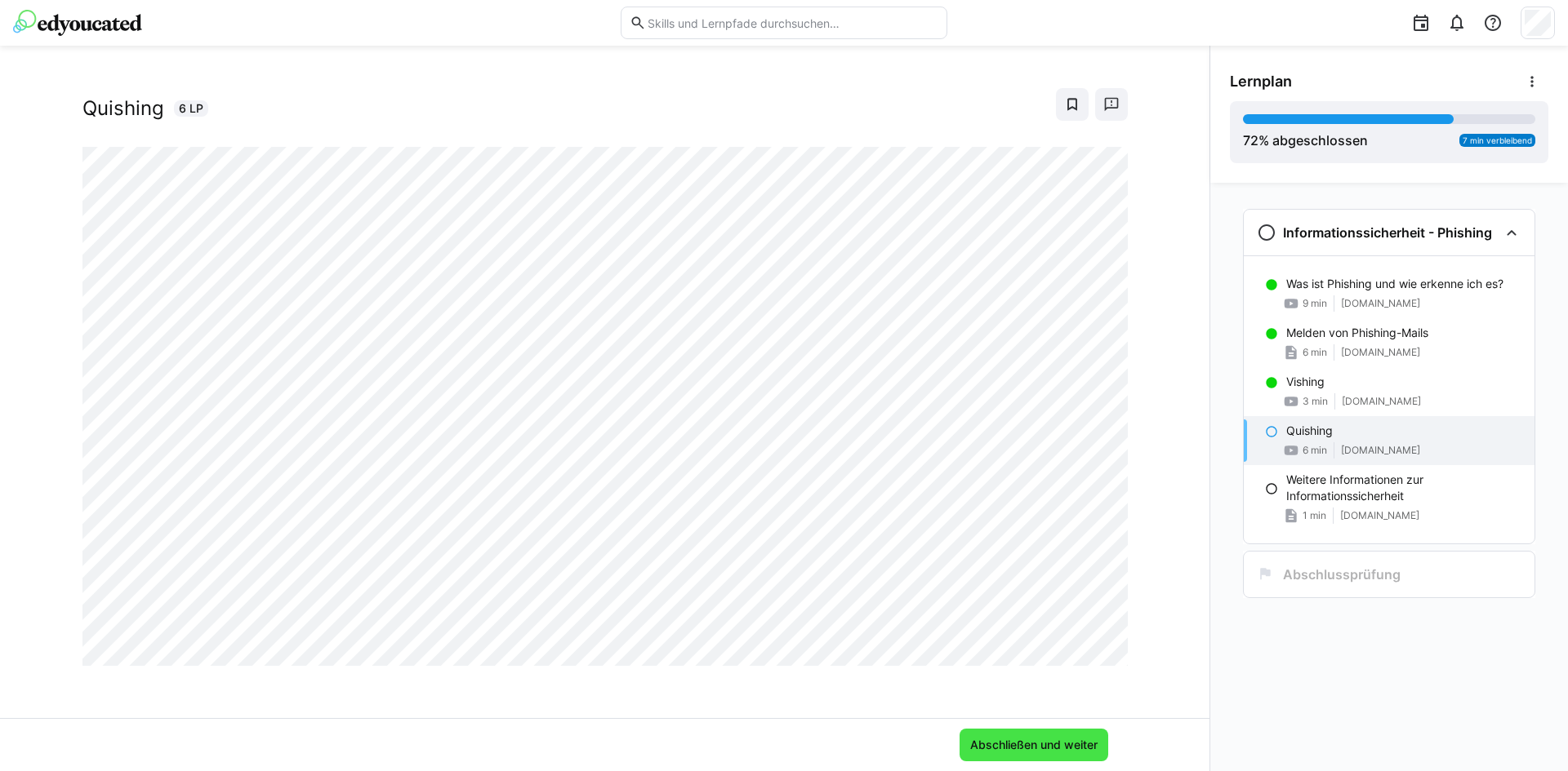
click at [1008, 747] on span "Abschließen und weiter" at bounding box center [1034, 745] width 133 height 16
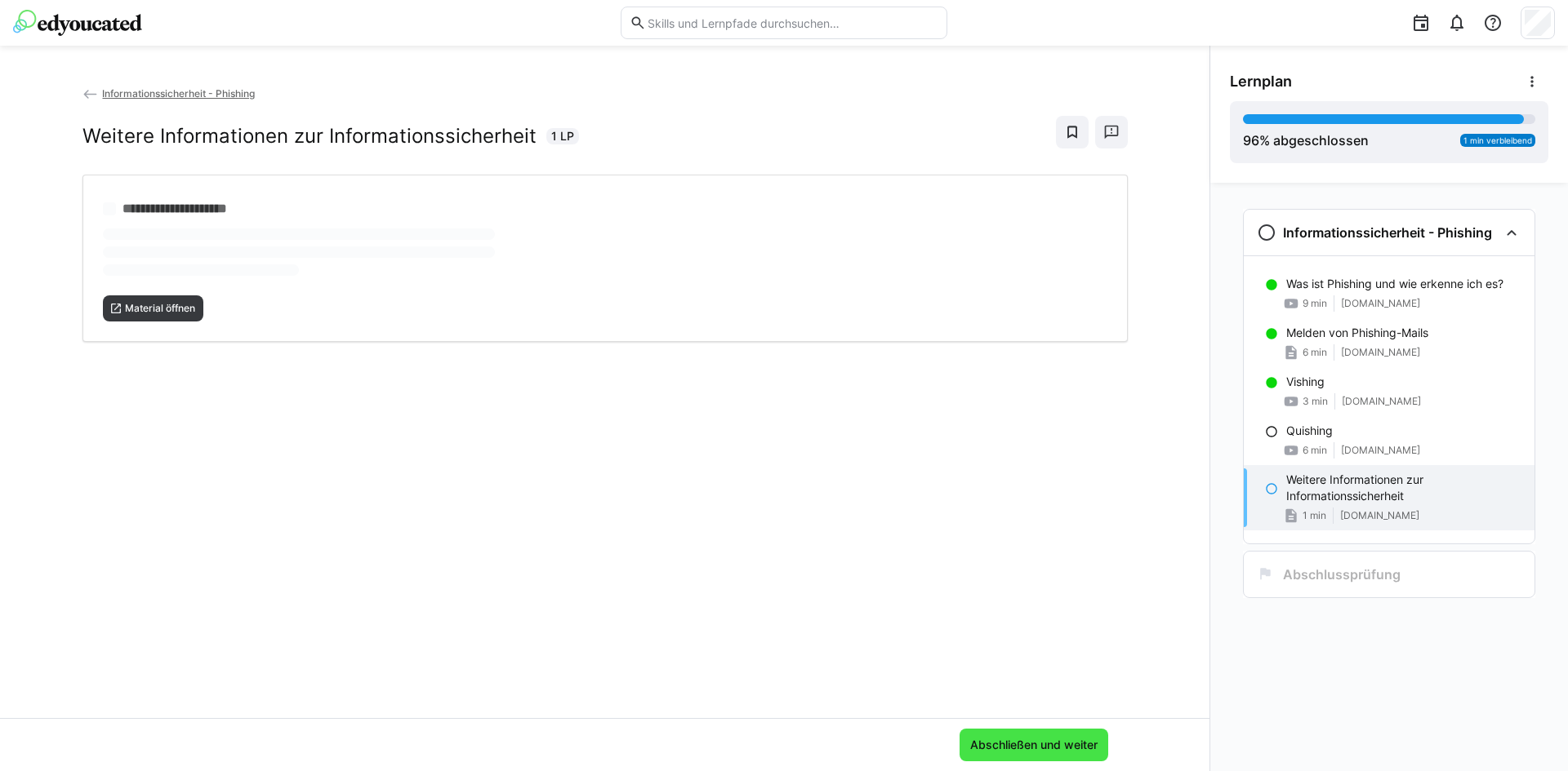
scroll to position [0, 0]
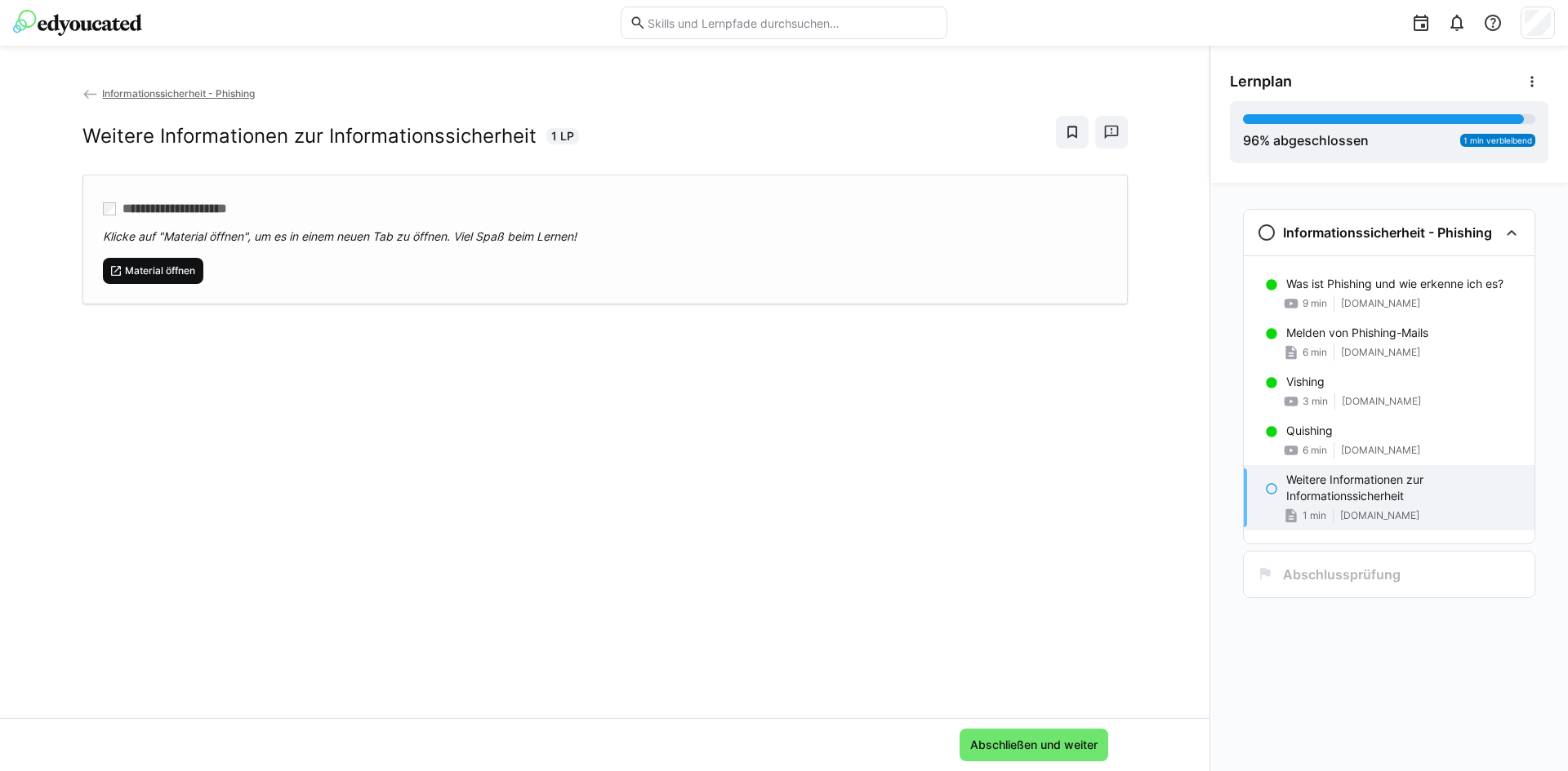
click at [159, 265] on span "Material öffnen" at bounding box center [160, 270] width 73 height 13
click at [1274, 489] on eds-icon at bounding box center [1271, 489] width 13 height 13
click at [1304, 581] on h3 "Abschlussprüfung" at bounding box center [1341, 575] width 117 height 16
click at [1044, 754] on span "Abschließen und weiter" at bounding box center [1034, 745] width 149 height 32
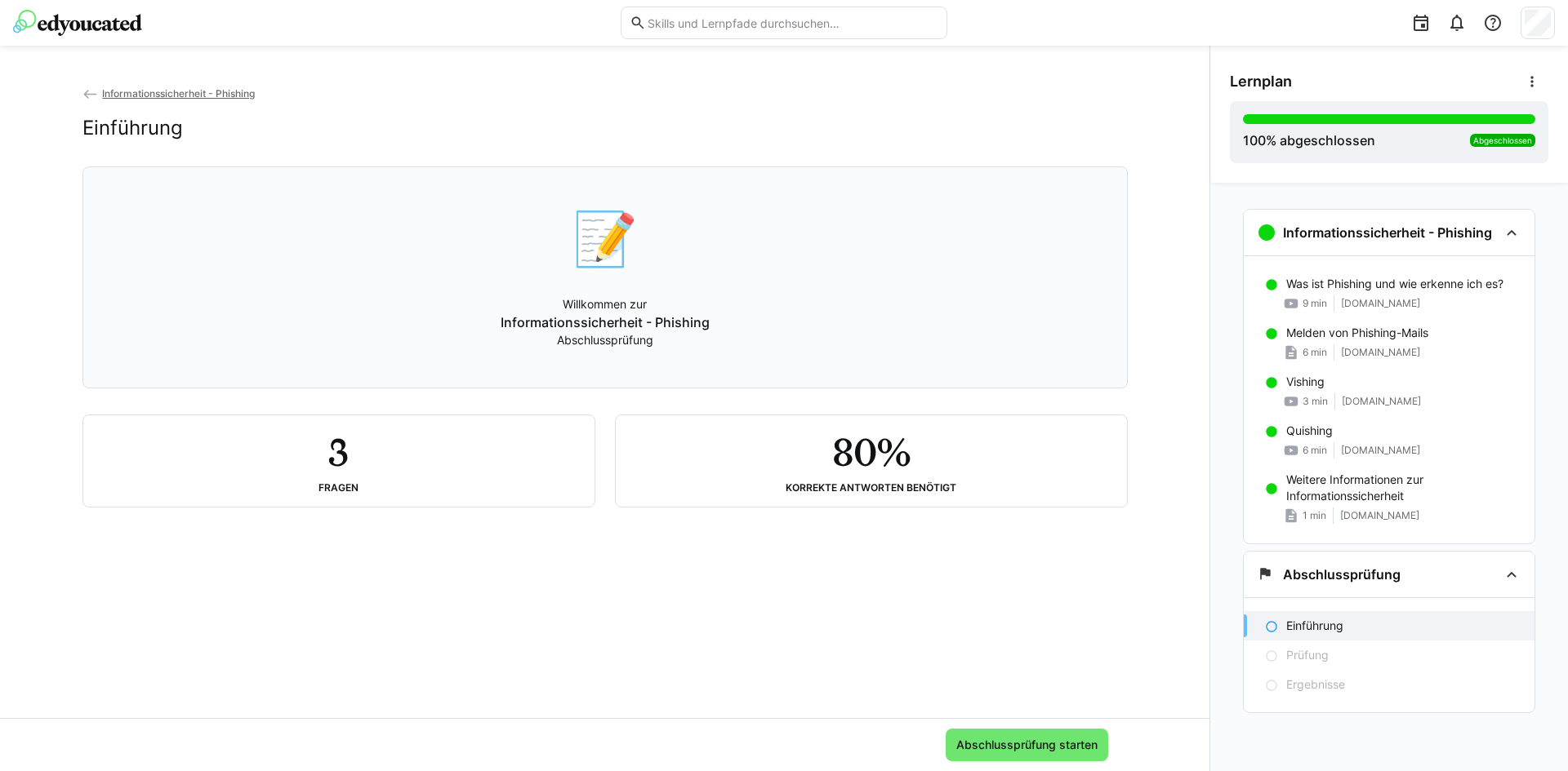
click at [613, 251] on div "📝" at bounding box center [605, 238] width 65 height 64
click at [754, 270] on div "📝 Willkommen zur Informationssicherheit - Phishing Abschlussprüfung" at bounding box center [606, 278] width 1018 height 201
click at [1279, 661] on div "Prüfung" at bounding box center [1389, 655] width 290 height 30
click at [1039, 746] on span "Abschlussprüfung starten" at bounding box center [1027, 745] width 146 height 16
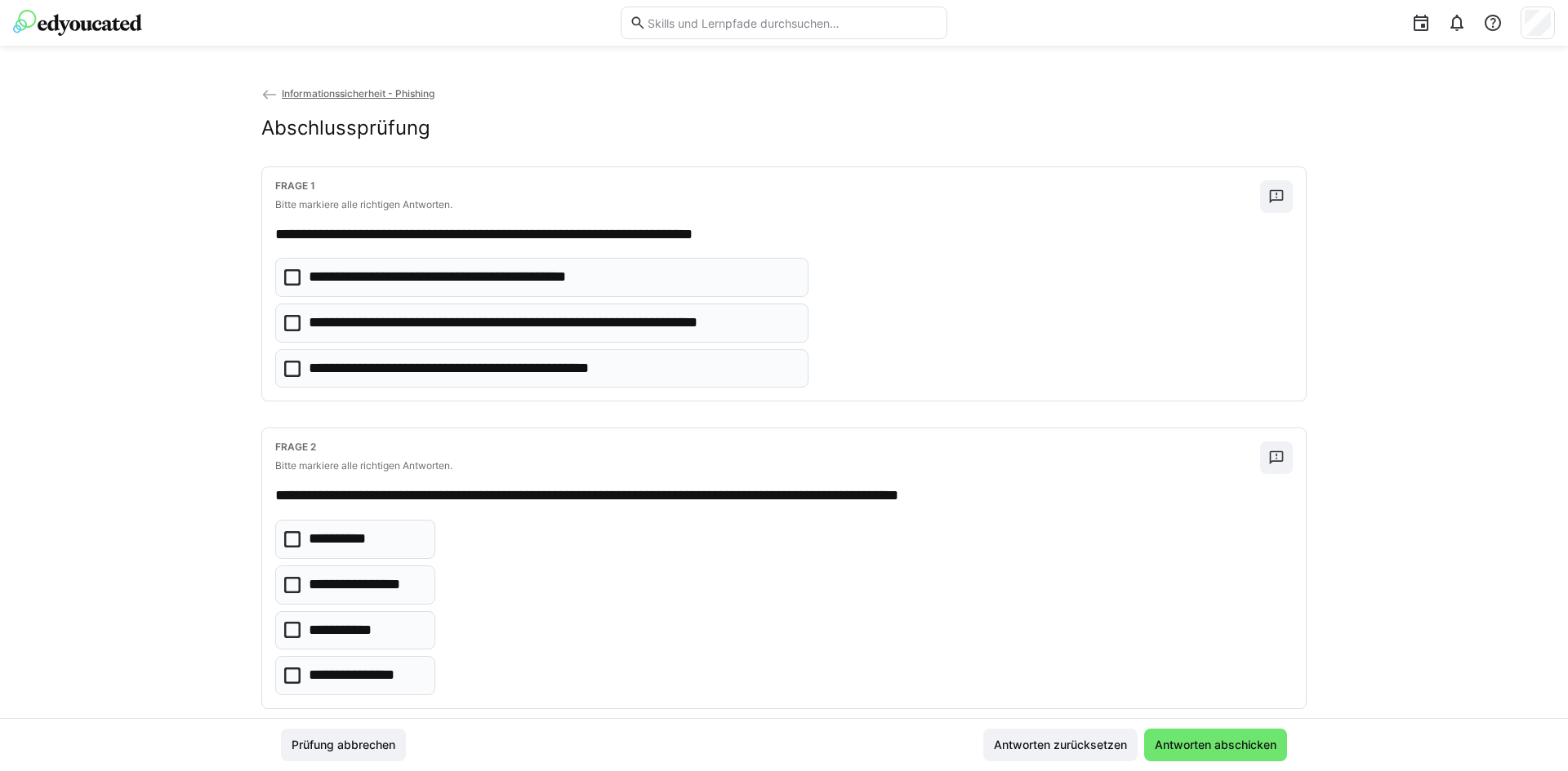
click at [287, 370] on icon at bounding box center [292, 369] width 16 height 16
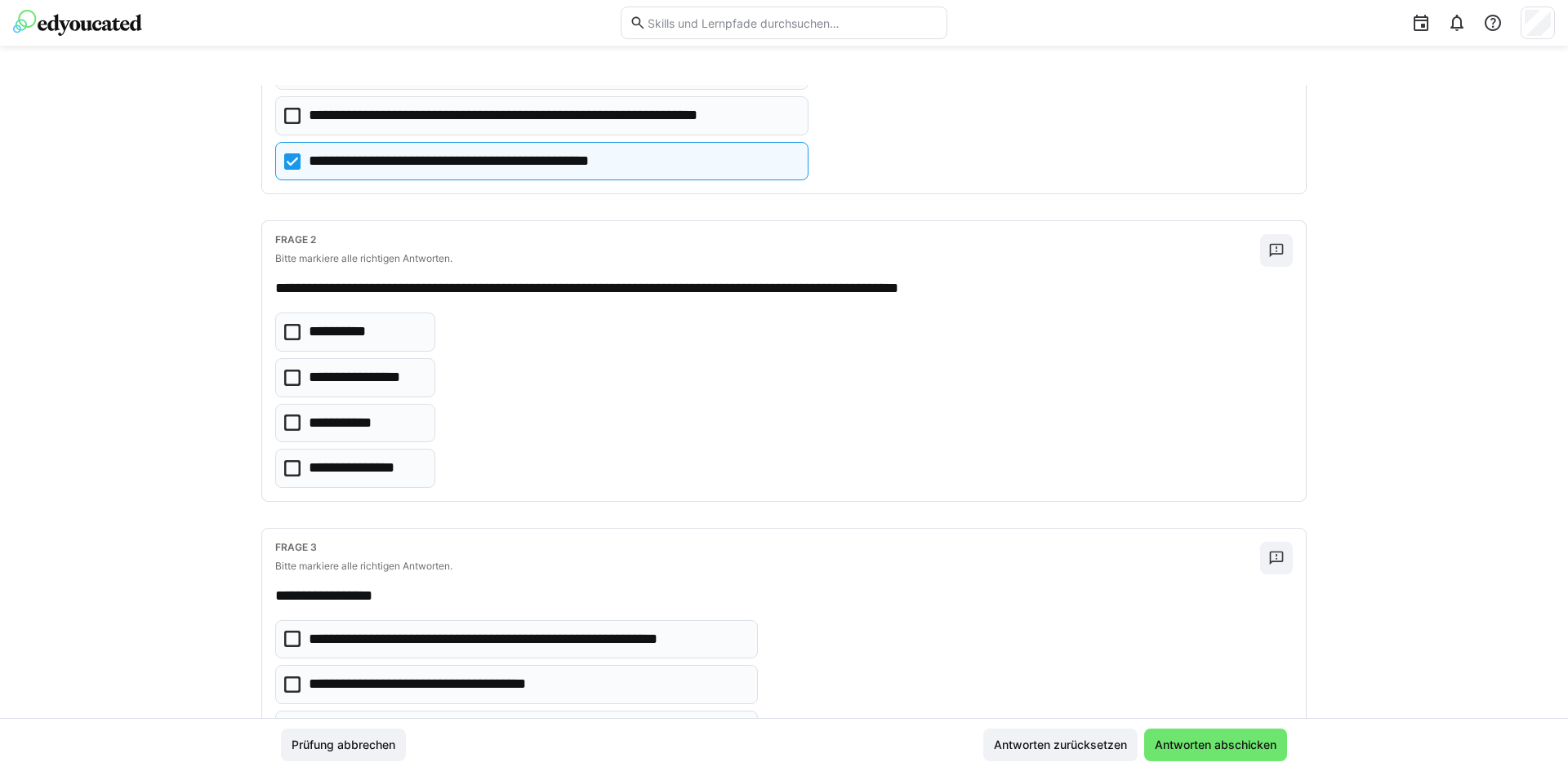
scroll to position [244, 0]
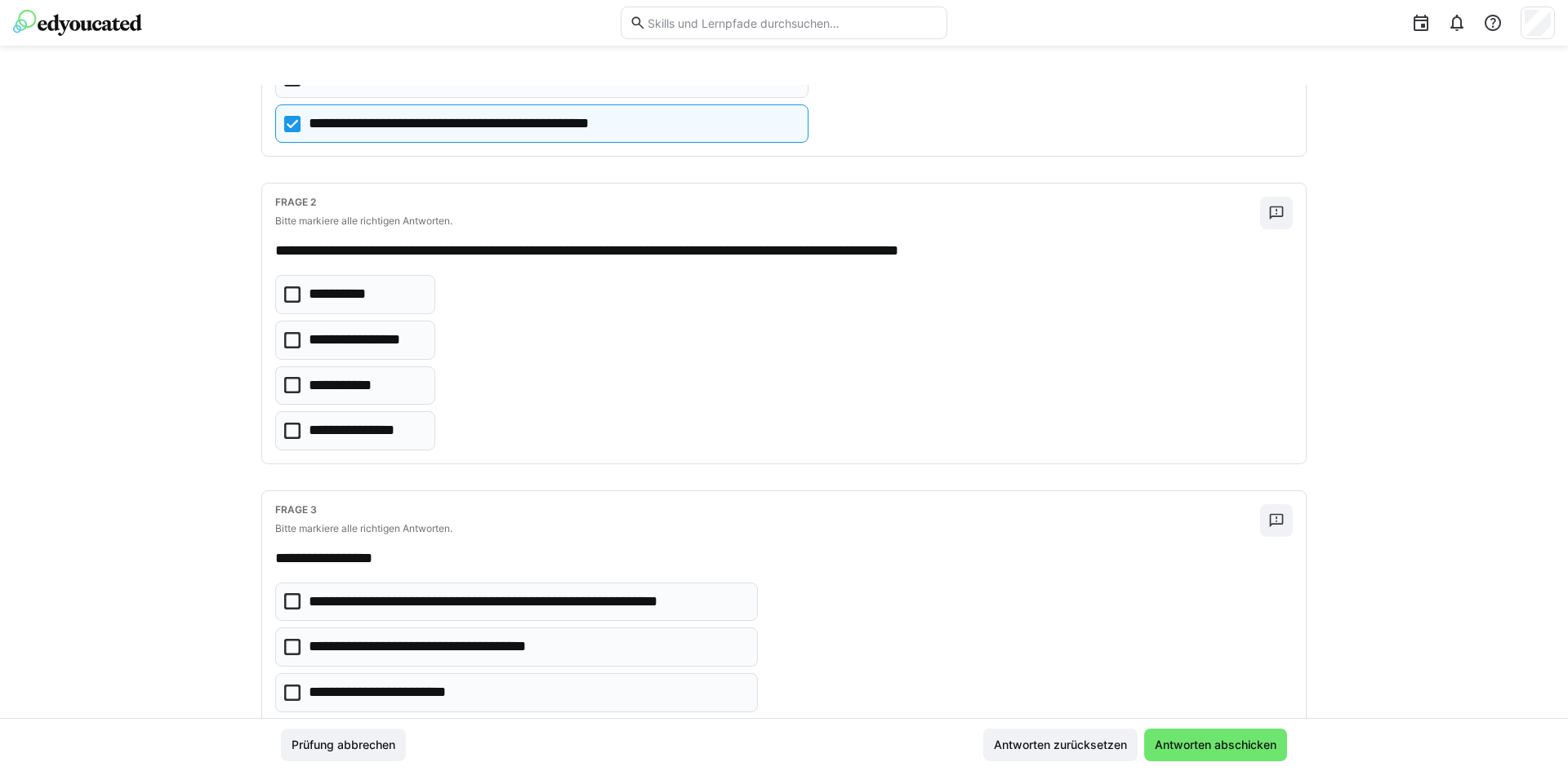
click at [293, 345] on icon at bounding box center [292, 340] width 16 height 16
click at [290, 296] on icon at bounding box center [292, 295] width 16 height 16
click at [287, 292] on icon at bounding box center [292, 295] width 16 height 16
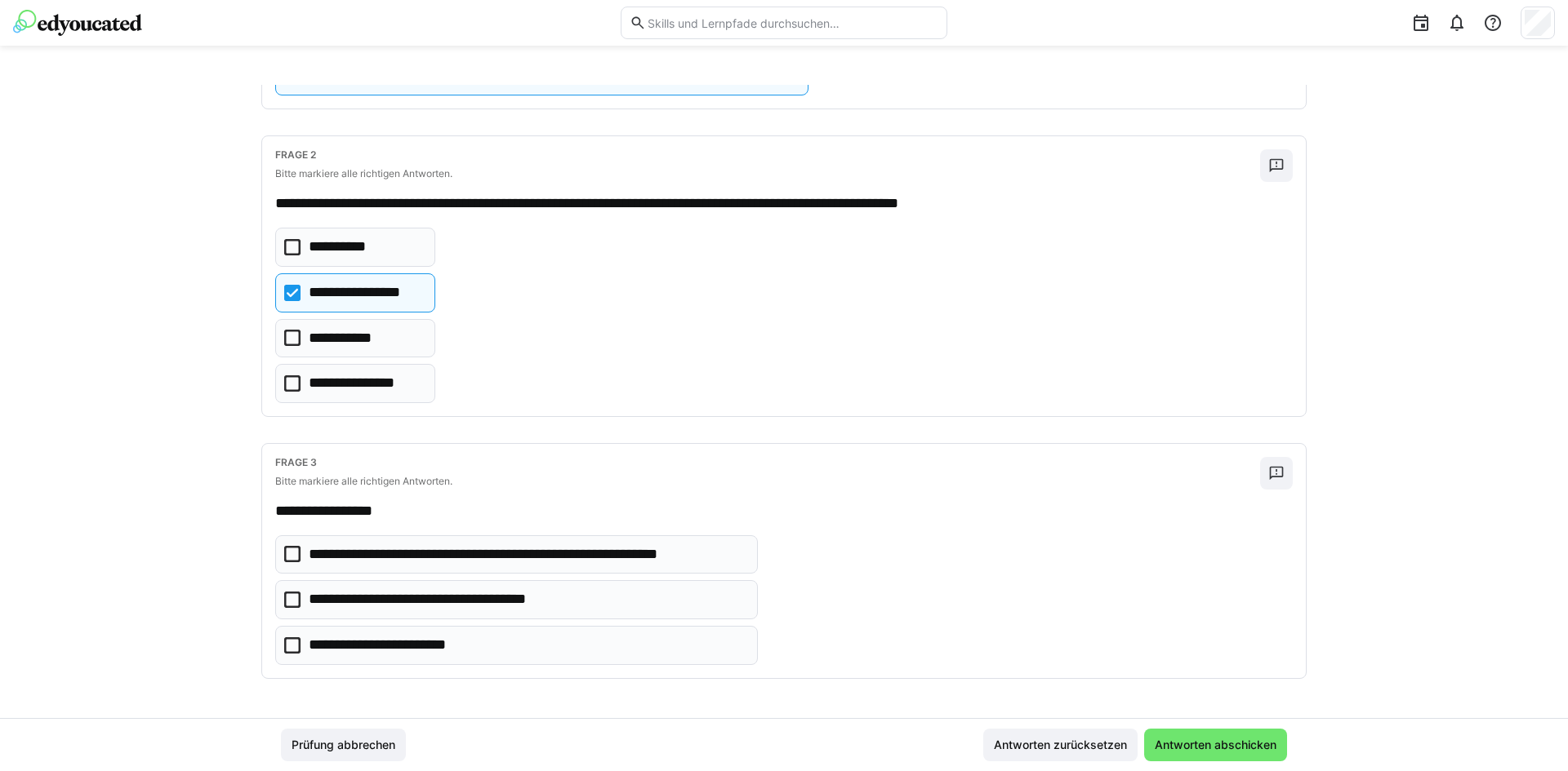
click at [287, 645] on icon at bounding box center [292, 646] width 16 height 16
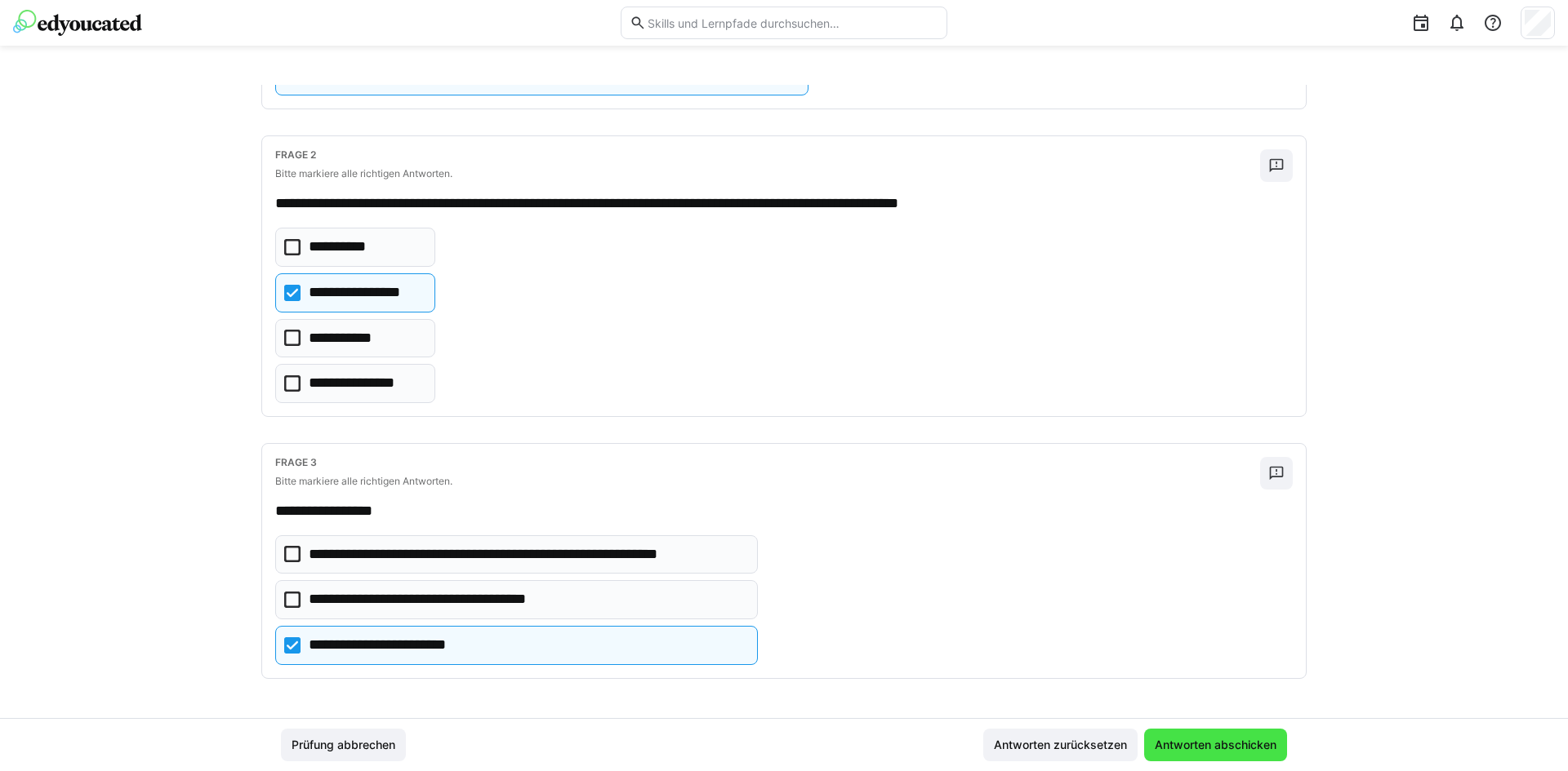
click at [1210, 743] on span "Antworten abschicken" at bounding box center [1215, 745] width 126 height 16
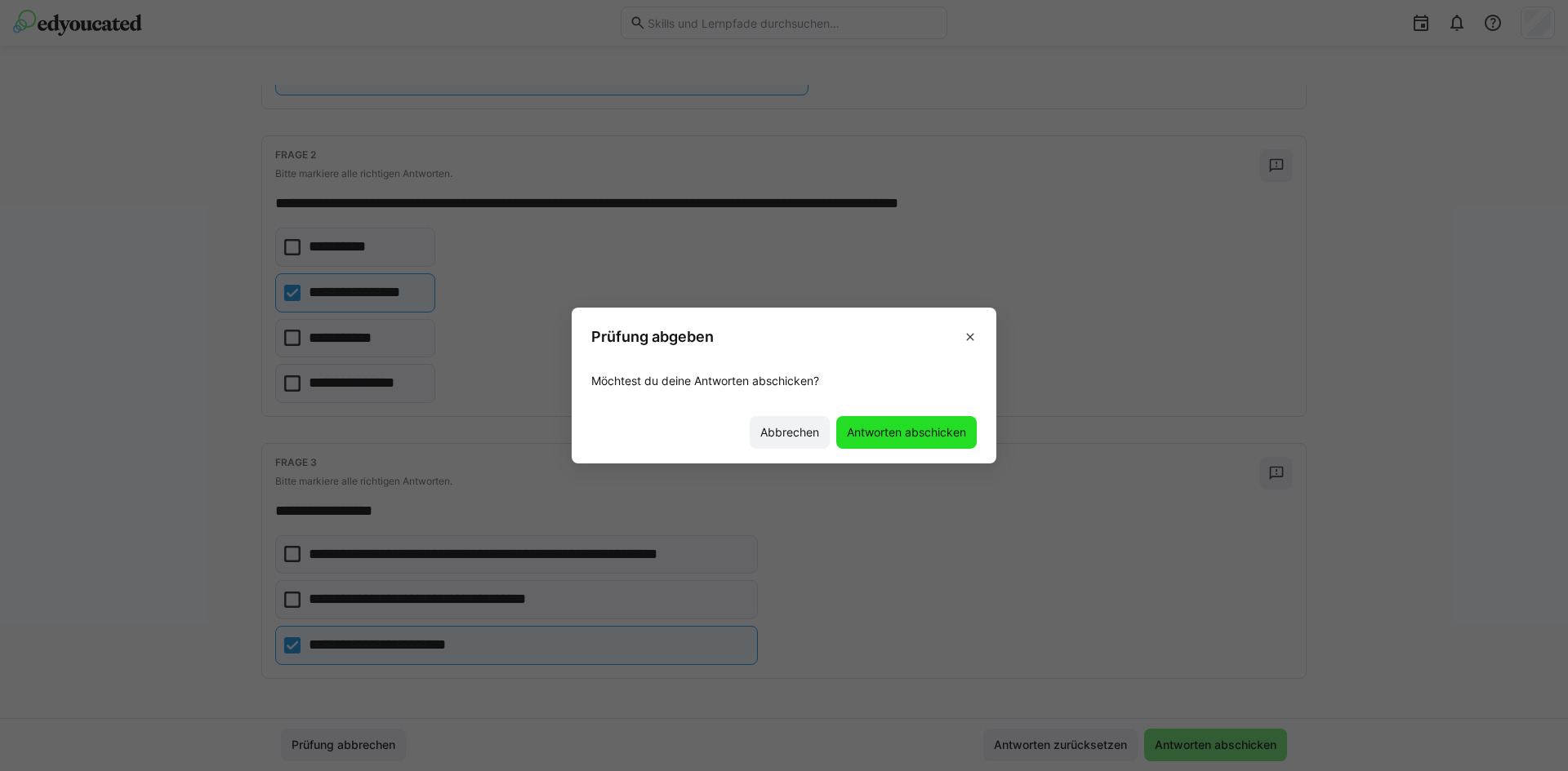
click at [909, 431] on span "Antworten abschicken" at bounding box center [906, 433] width 125 height 16
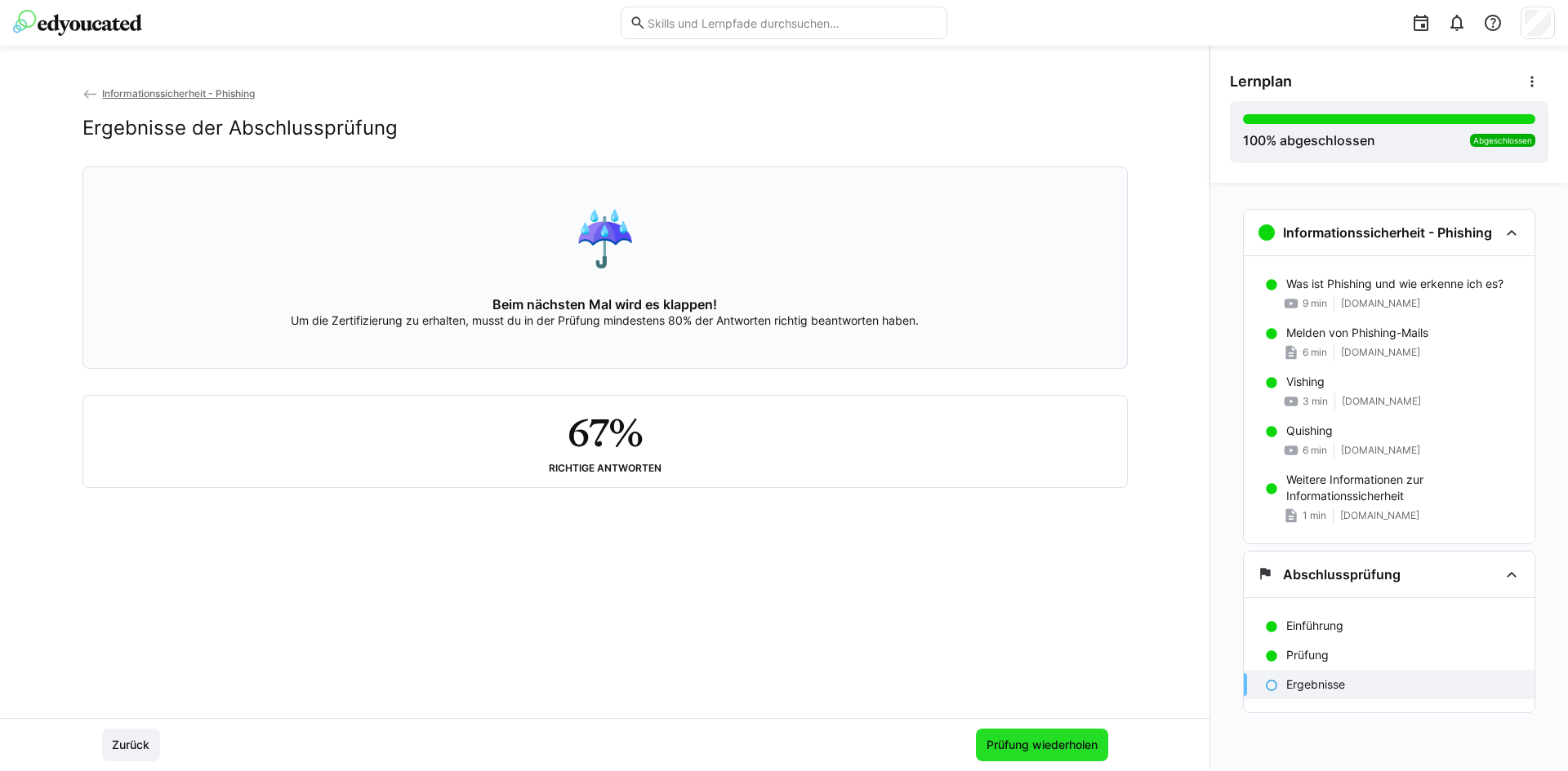
click at [1051, 750] on span "Prüfung wiederholen" at bounding box center [1041, 745] width 116 height 16
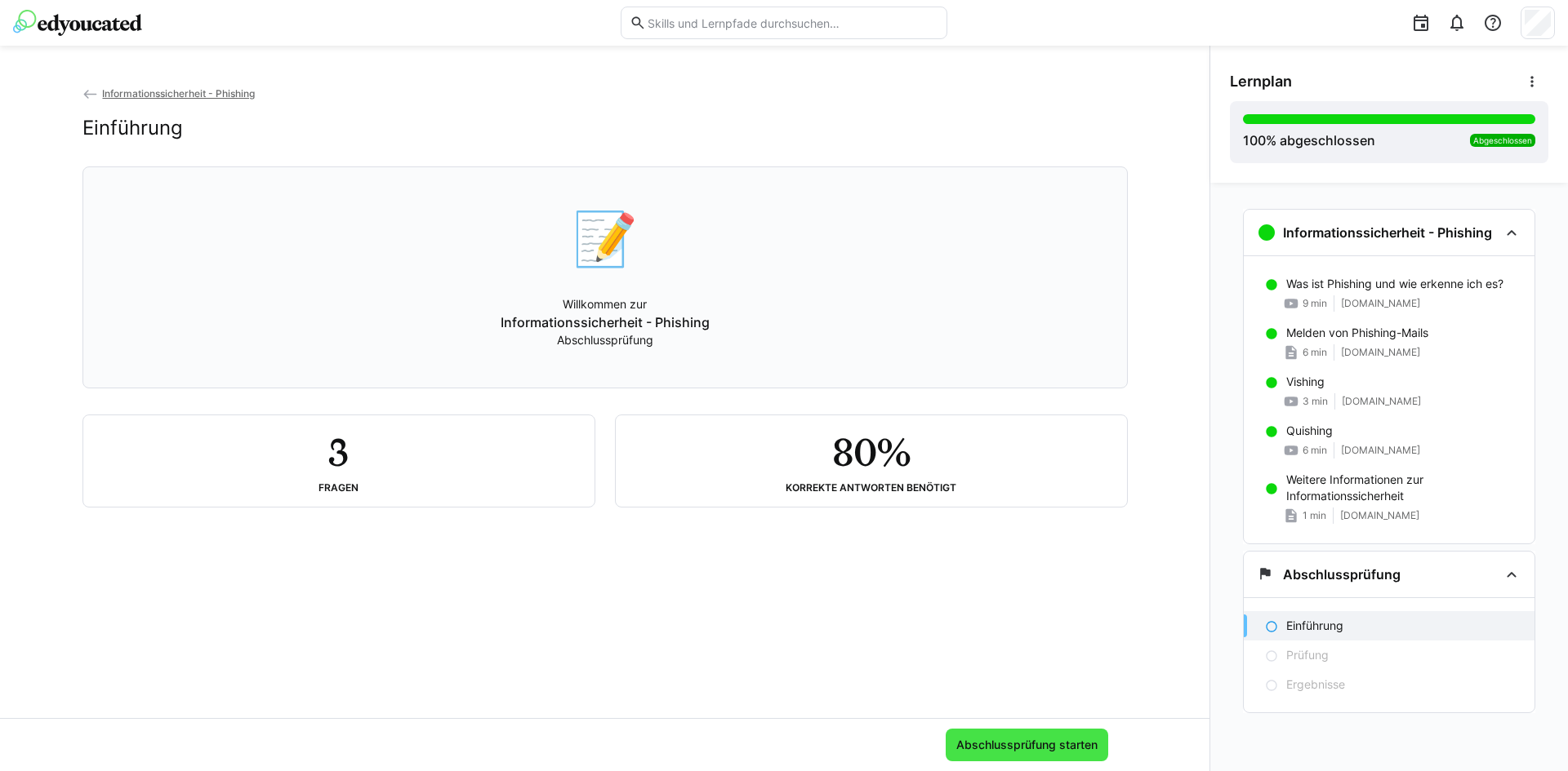
click at [1039, 750] on span "Abschlussprüfung starten" at bounding box center [1027, 745] width 146 height 16
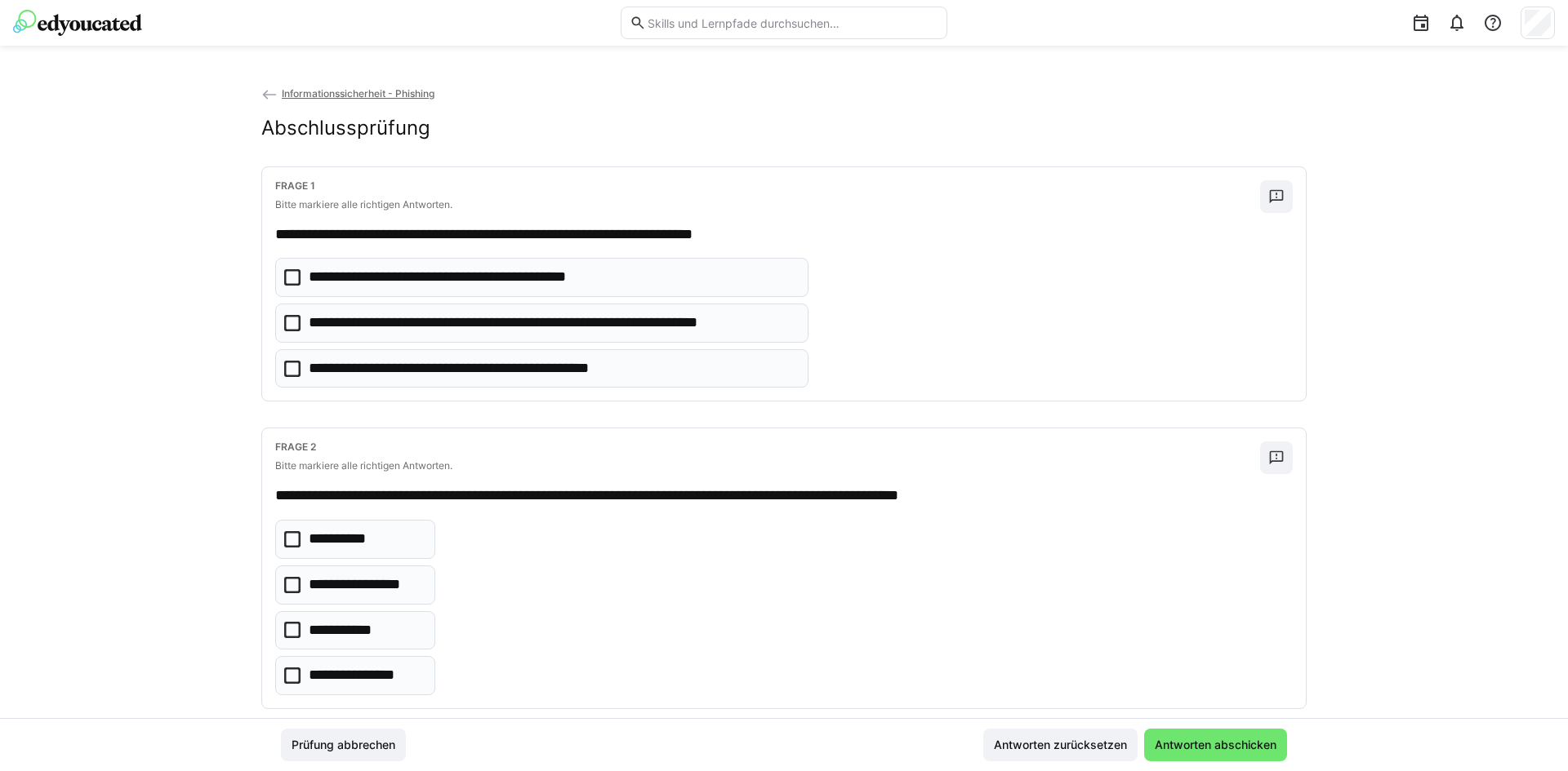
click at [287, 371] on icon at bounding box center [292, 369] width 16 height 16
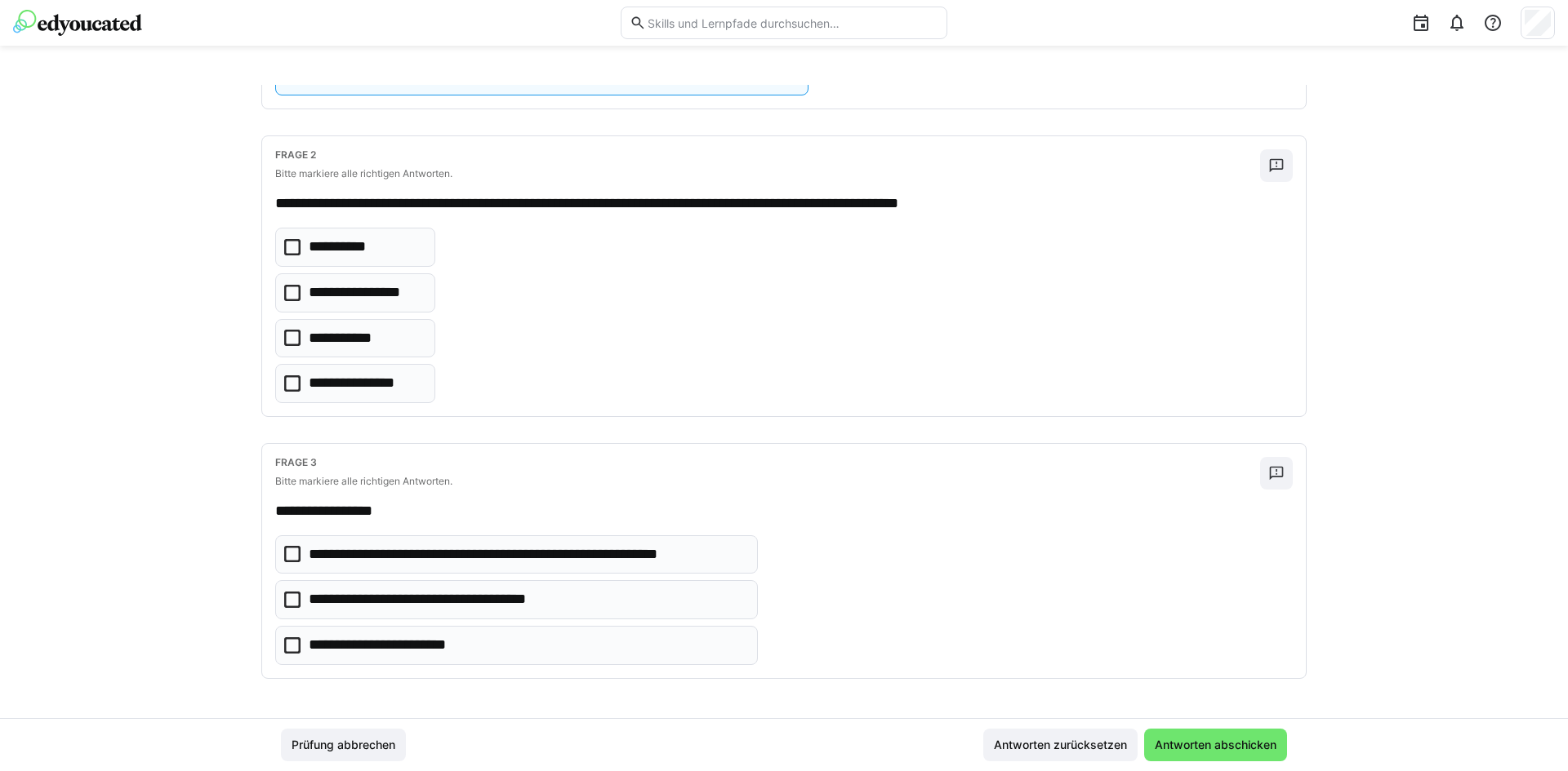
click at [289, 247] on icon at bounding box center [292, 247] width 16 height 16
click at [288, 642] on icon at bounding box center [292, 646] width 16 height 16
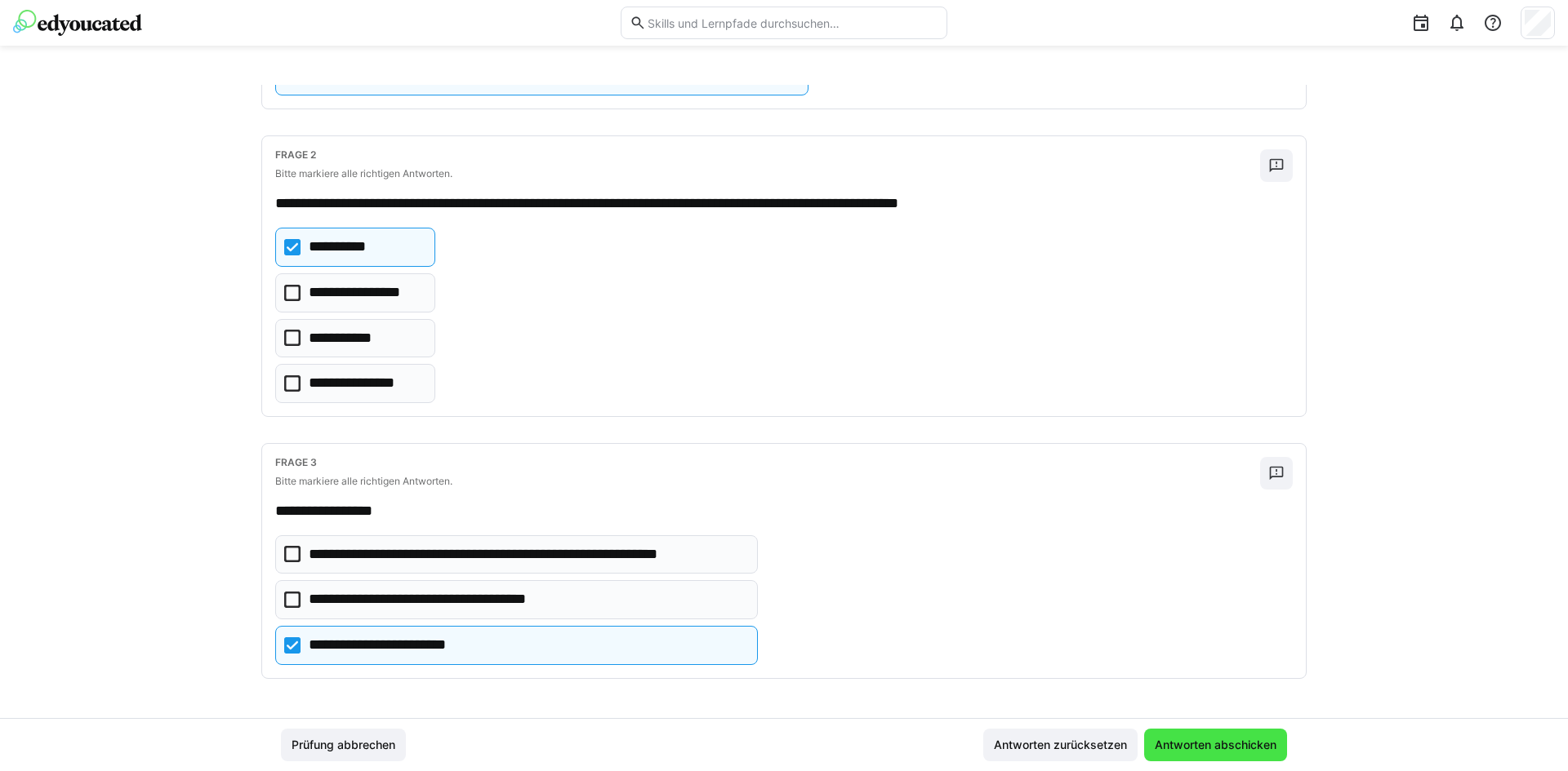
click at [1215, 741] on span "Antworten abschicken" at bounding box center [1215, 745] width 126 height 16
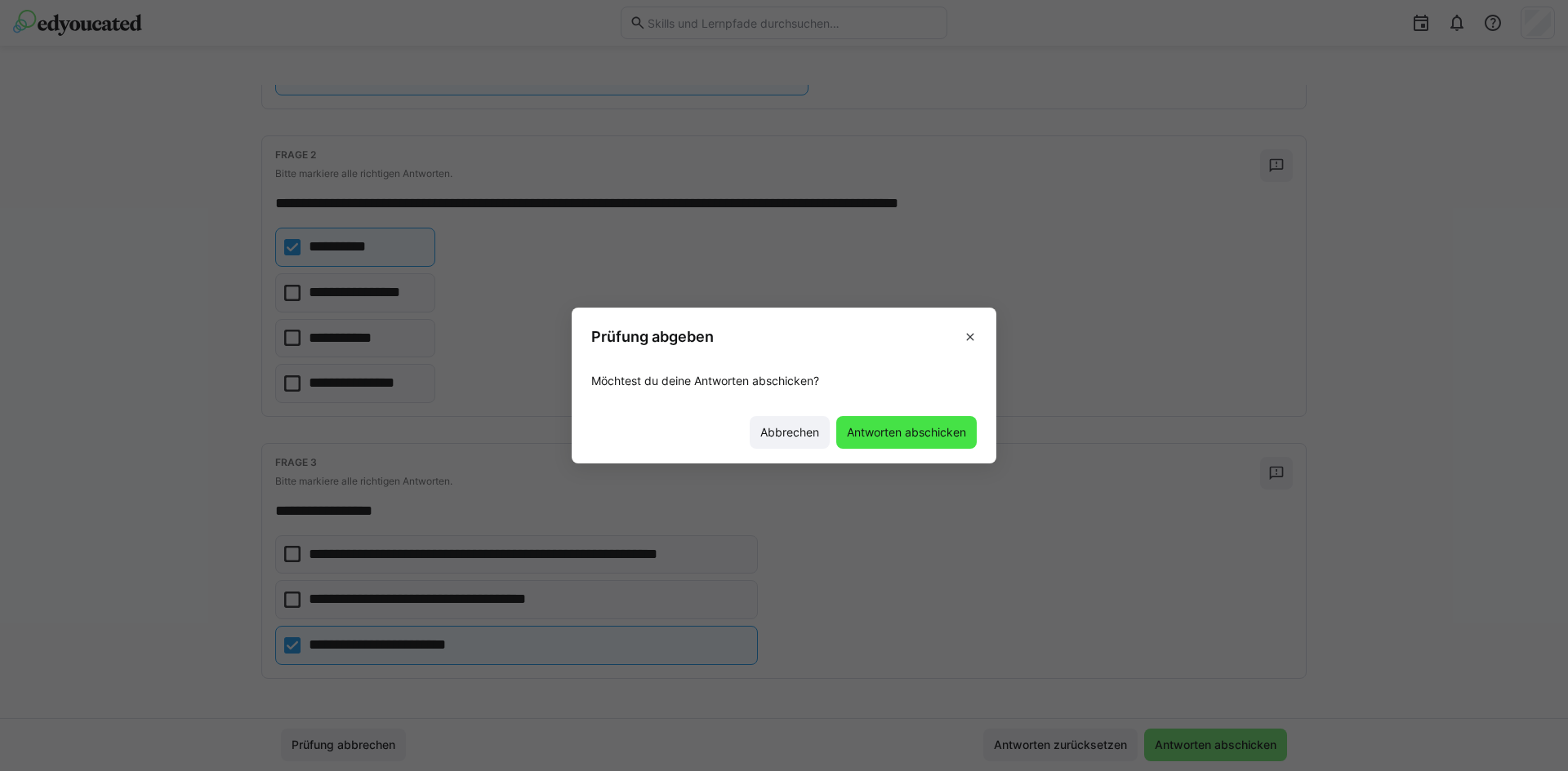
click at [917, 434] on span "Antworten abschicken" at bounding box center [906, 433] width 125 height 16
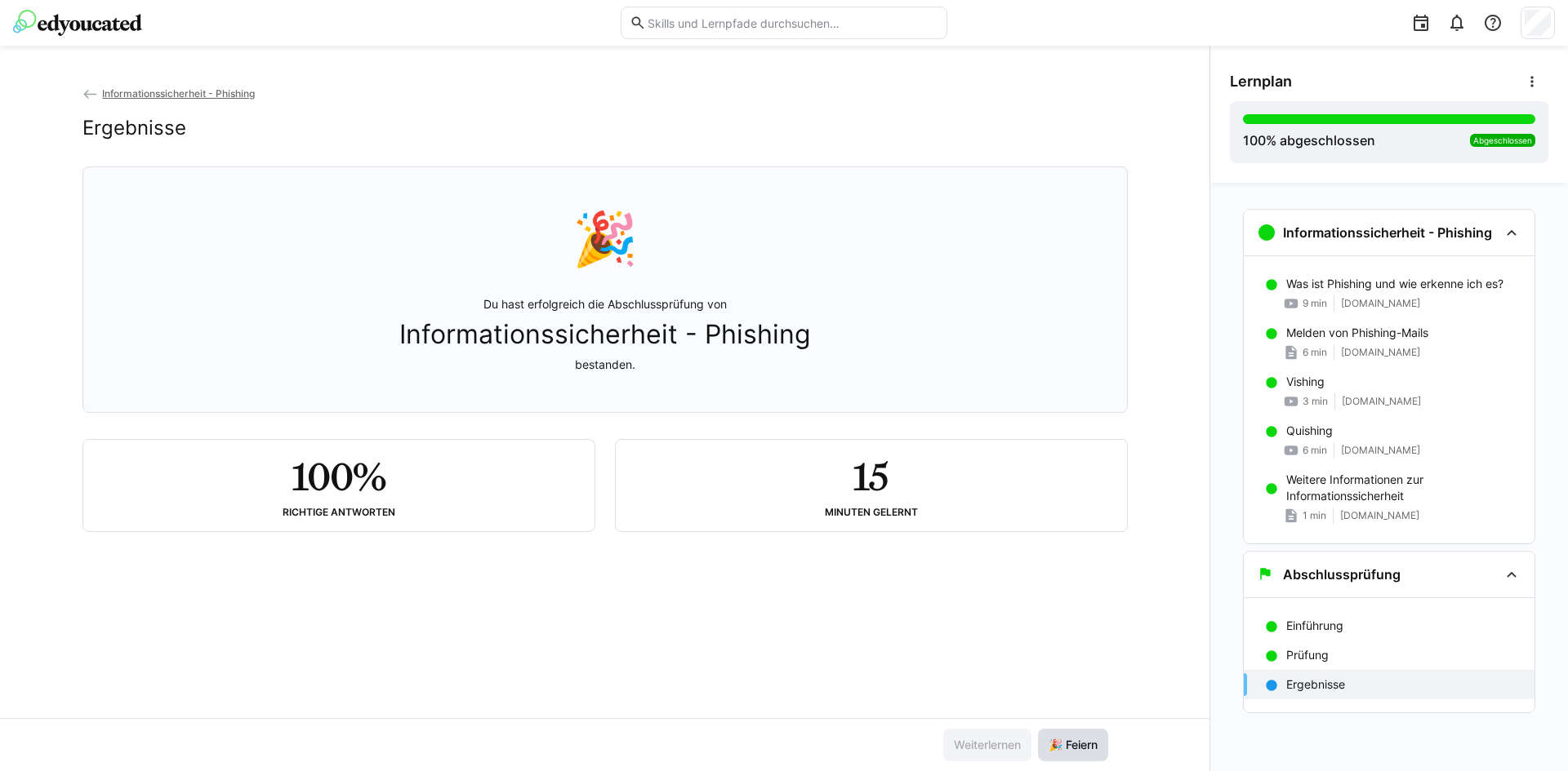
click at [1080, 750] on span "🎉 Feiern" at bounding box center [1073, 745] width 54 height 16
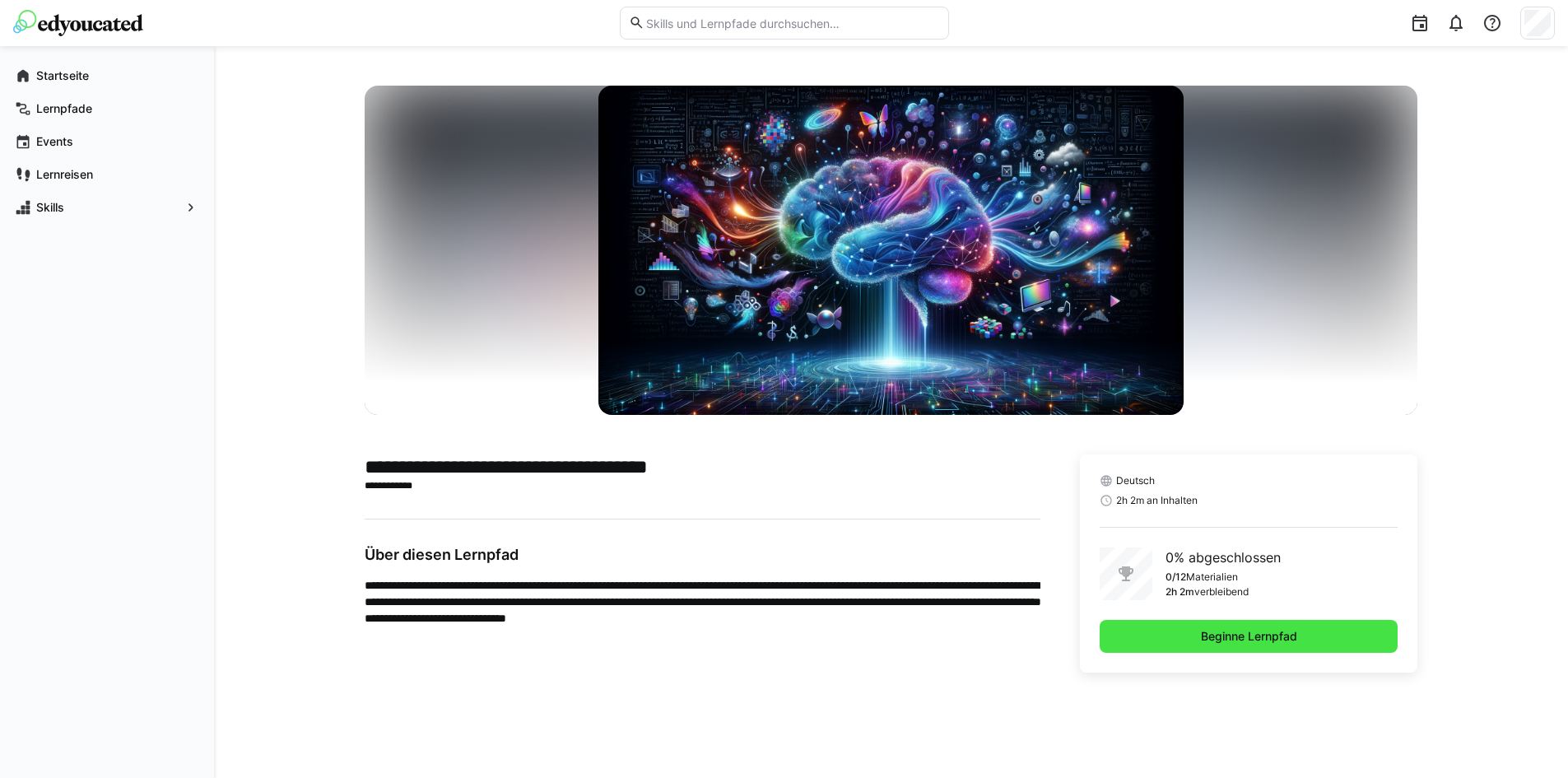
click at [1204, 634] on span "Beginne Lernpfad" at bounding box center [1249, 636] width 101 height 16
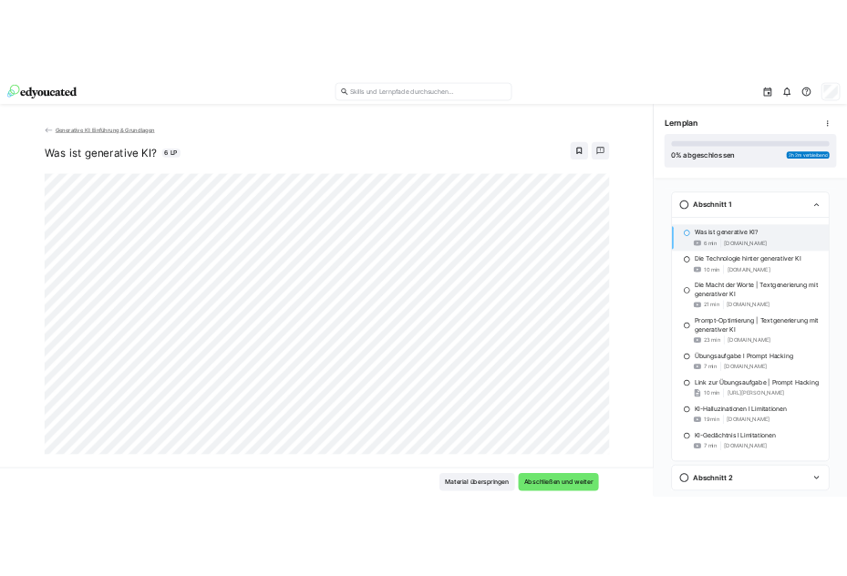
scroll to position [31, 0]
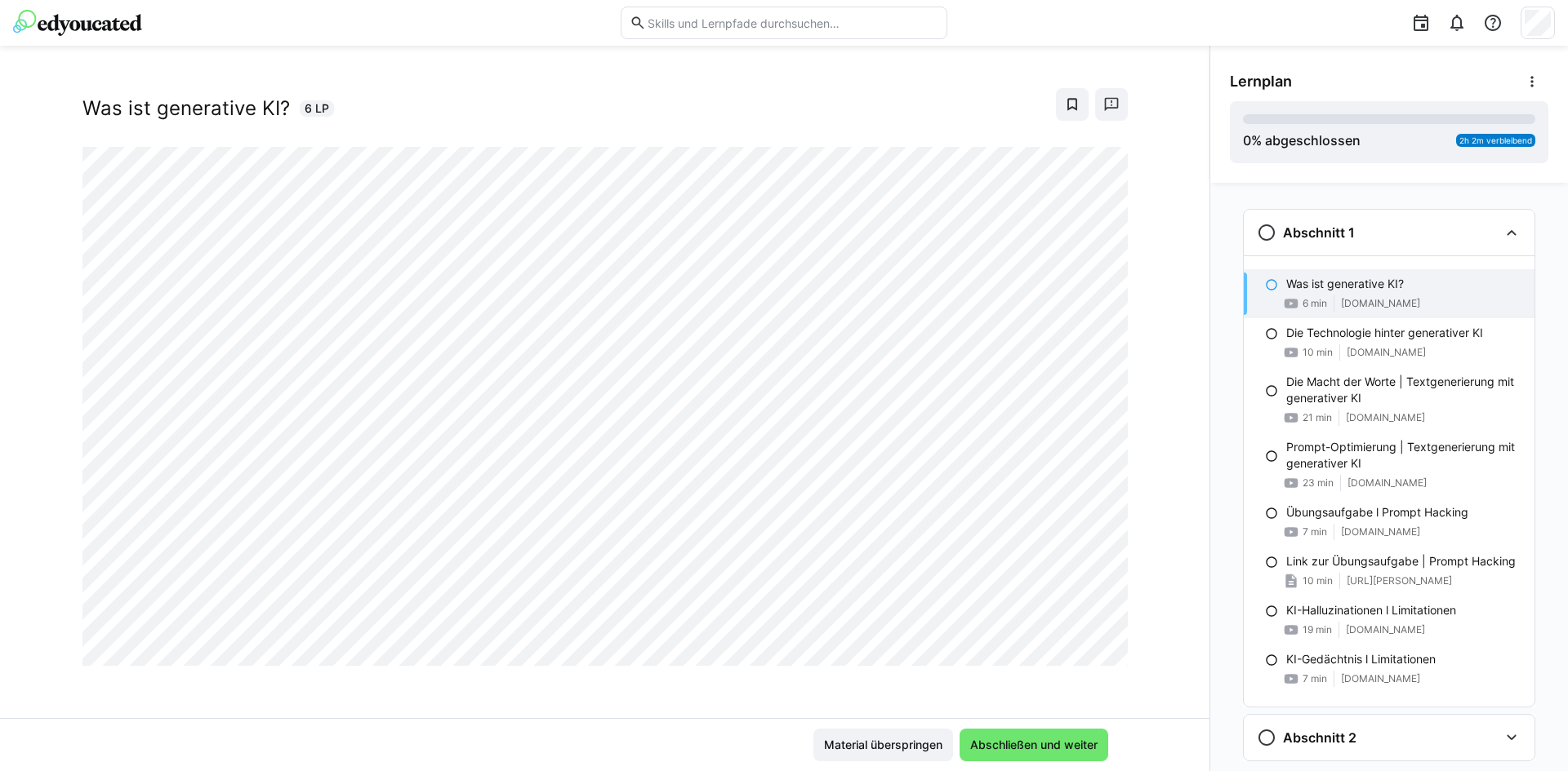
click at [1168, 737] on div "Material überspringen Abschließen und weiter" at bounding box center [605, 744] width 1210 height 53
